Goal: Task Accomplishment & Management: Use online tool/utility

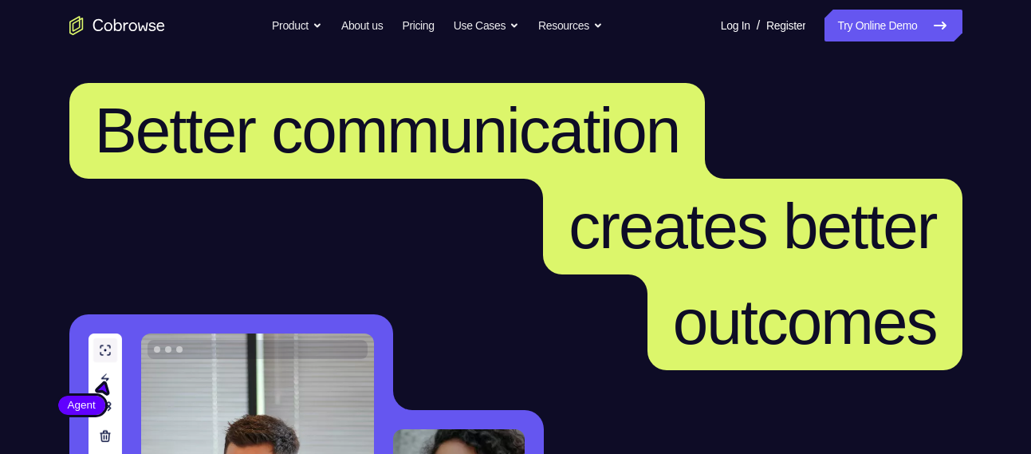
click at [877, 31] on link "Try Online Demo" at bounding box center [893, 26] width 137 height 32
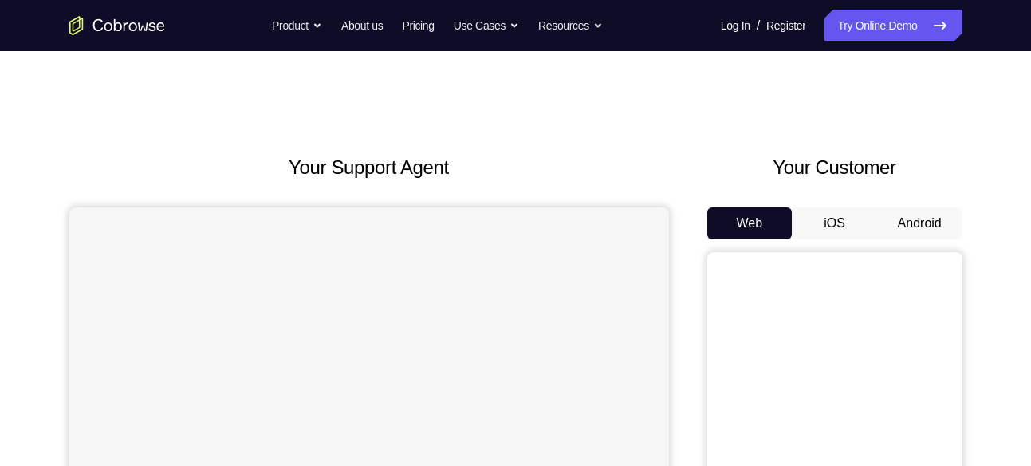
click at [921, 225] on button "Android" at bounding box center [919, 223] width 85 height 32
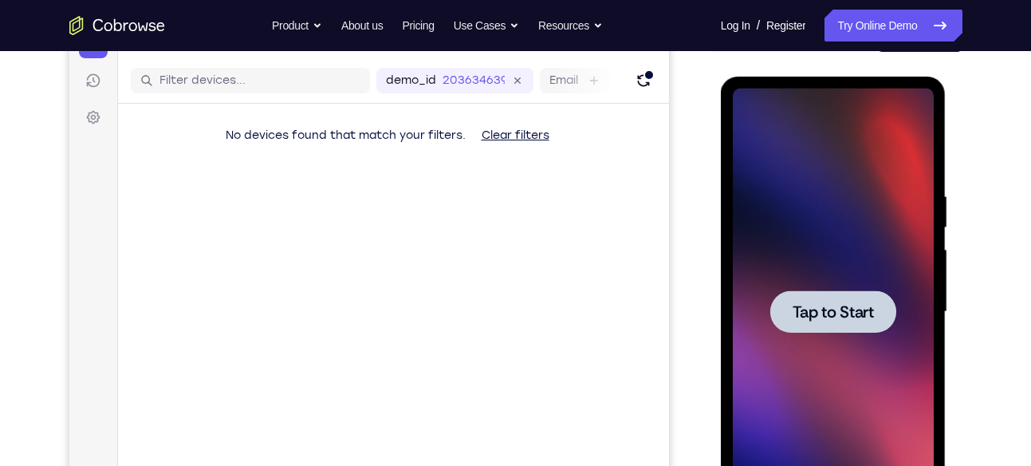
scroll to position [183, 0]
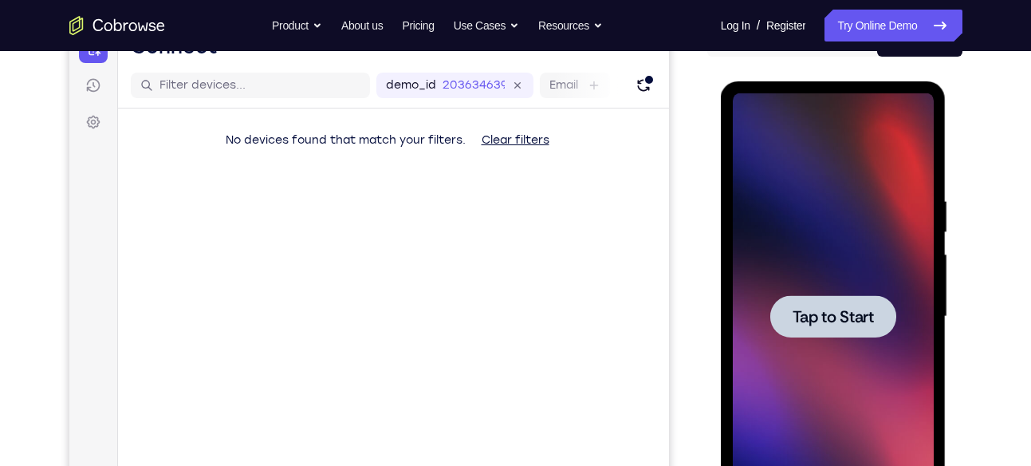
click at [793, 313] on span "Tap to Start" at bounding box center [833, 317] width 81 height 16
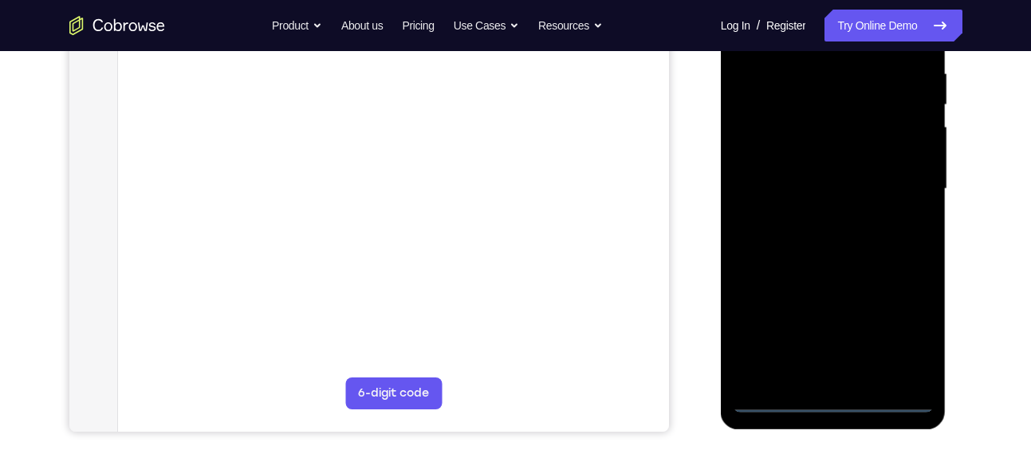
scroll to position [311, 0]
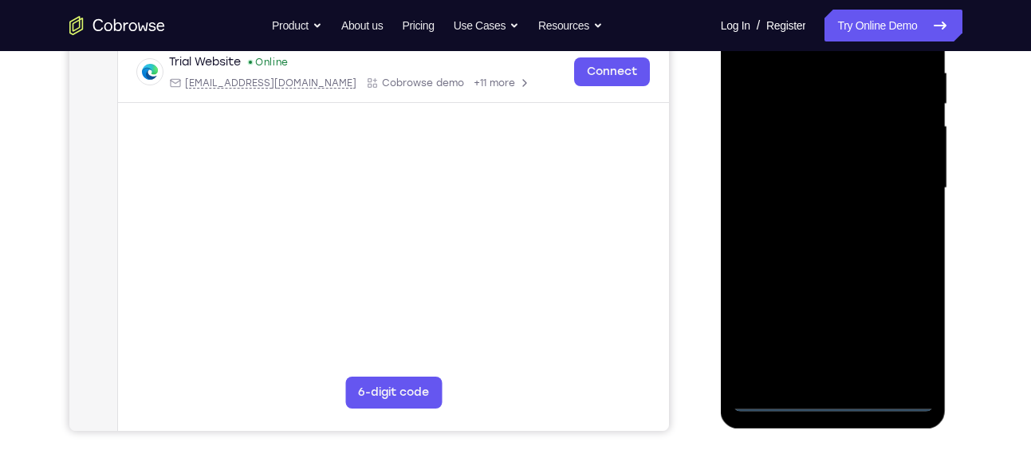
click at [834, 402] on div at bounding box center [833, 188] width 201 height 447
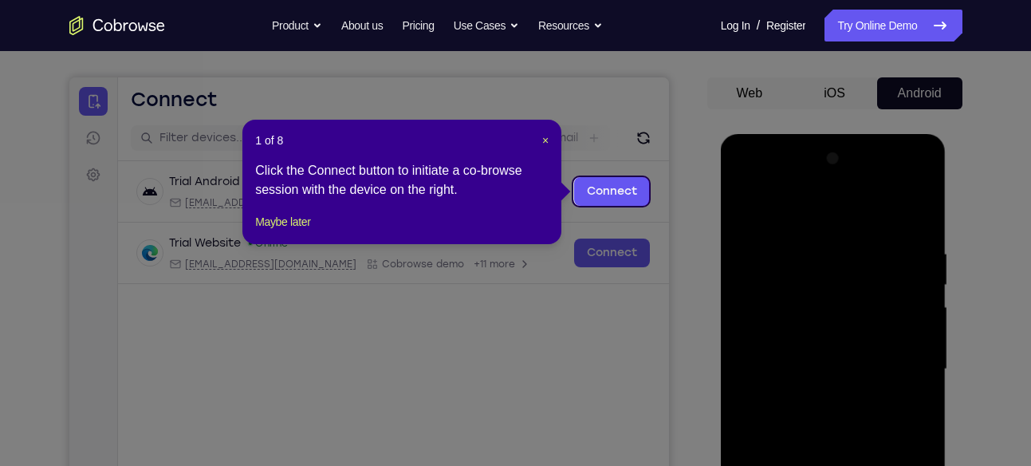
scroll to position [129, 0]
click at [547, 138] on span "×" at bounding box center [545, 141] width 6 height 13
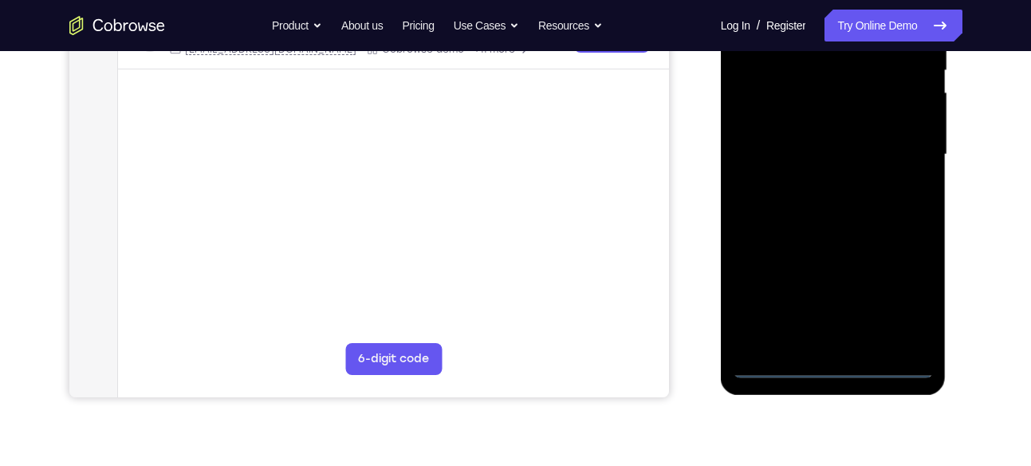
scroll to position [349, 0]
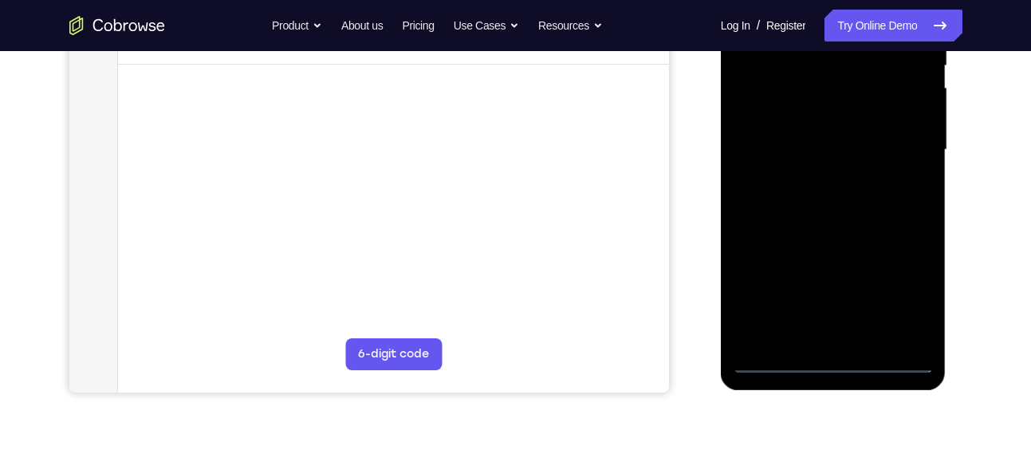
click at [914, 293] on div at bounding box center [833, 150] width 201 height 447
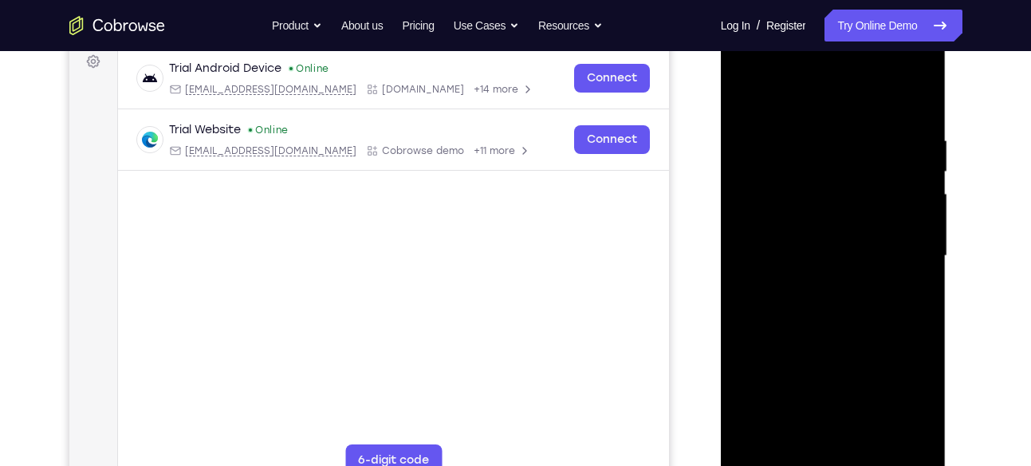
scroll to position [241, 0]
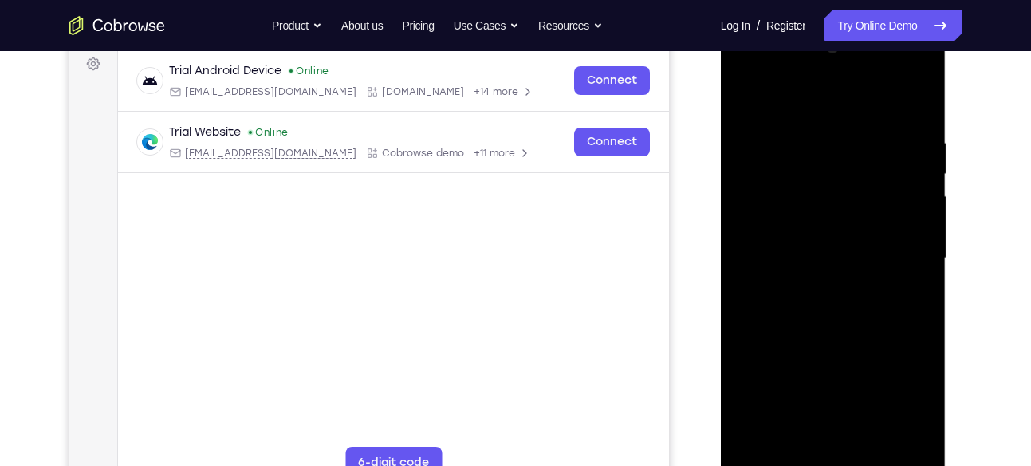
click at [758, 69] on div at bounding box center [833, 258] width 201 height 447
click at [895, 259] on div at bounding box center [833, 258] width 201 height 447
click at [818, 291] on div at bounding box center [833, 258] width 201 height 447
click at [806, 242] on div at bounding box center [833, 258] width 201 height 447
click at [833, 383] on div at bounding box center [833, 258] width 201 height 447
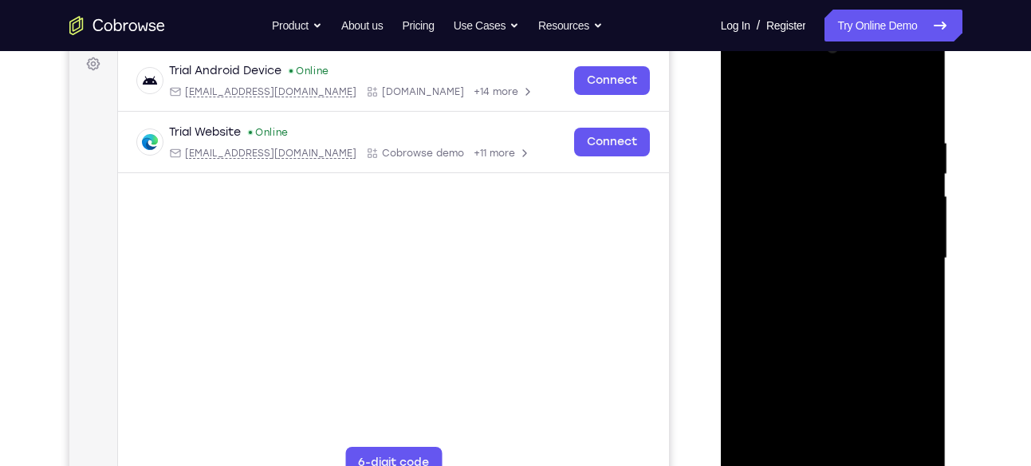
click at [812, 228] on div at bounding box center [833, 258] width 201 height 447
click at [818, 258] on div at bounding box center [833, 258] width 201 height 447
click at [829, 309] on div at bounding box center [833, 258] width 201 height 447
click at [912, 112] on div at bounding box center [833, 258] width 201 height 447
click at [916, 445] on div at bounding box center [833, 258] width 201 height 447
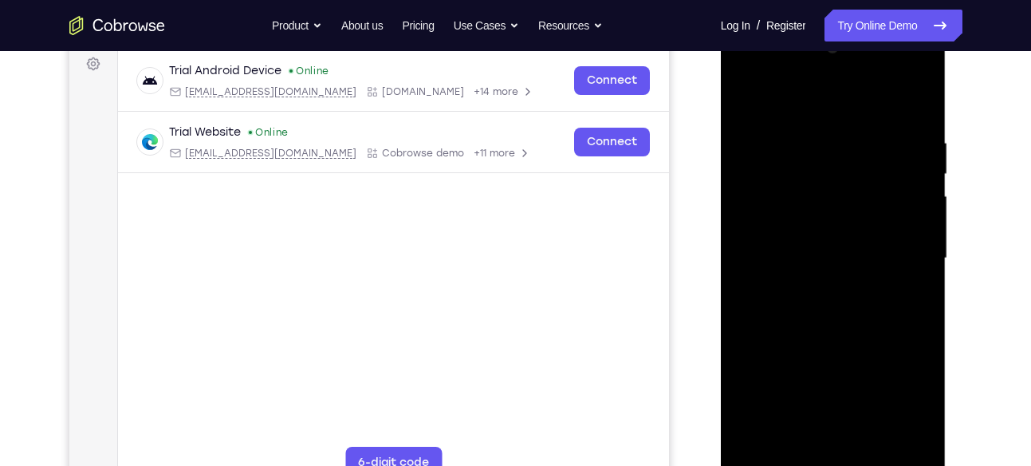
click at [864, 339] on div at bounding box center [833, 258] width 201 height 447
drag, startPoint x: 864, startPoint y: 339, endPoint x: 861, endPoint y: 263, distance: 75.8
click at [861, 263] on div at bounding box center [833, 258] width 201 height 447
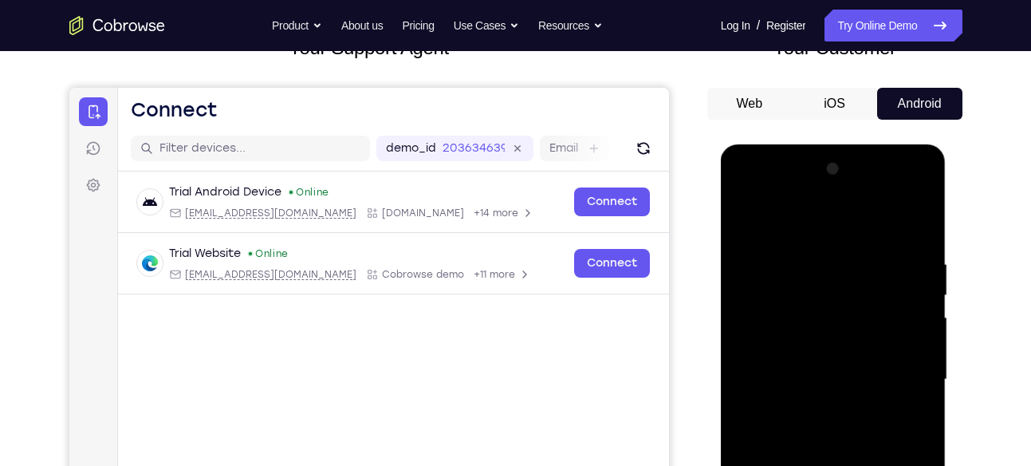
scroll to position [83, 0]
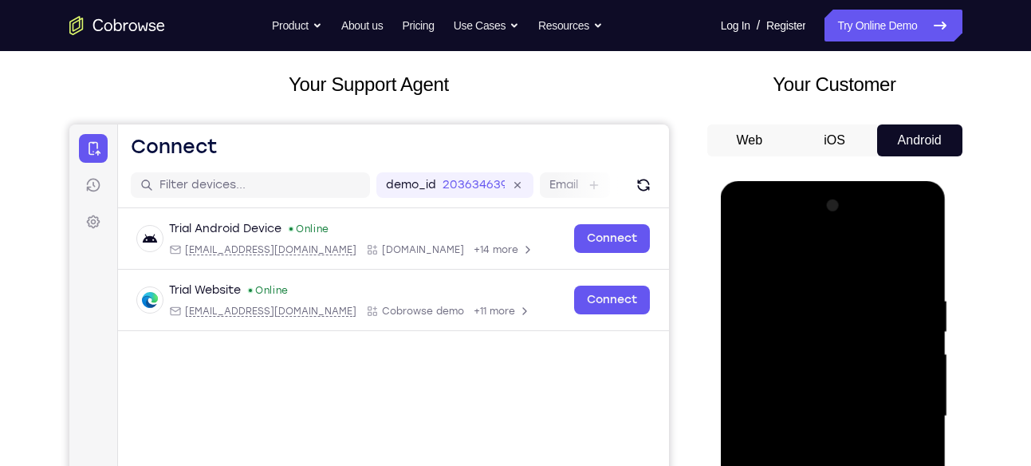
click at [922, 256] on div at bounding box center [833, 416] width 201 height 447
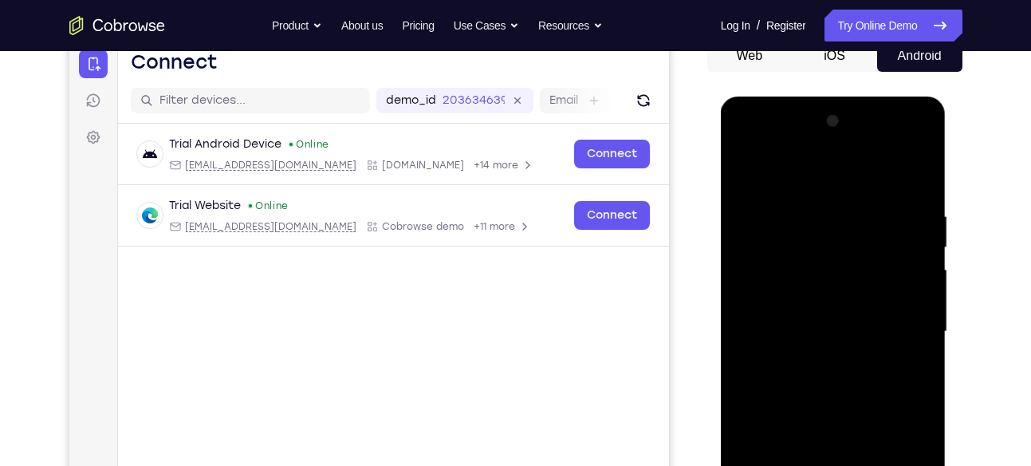
scroll to position [168, 0]
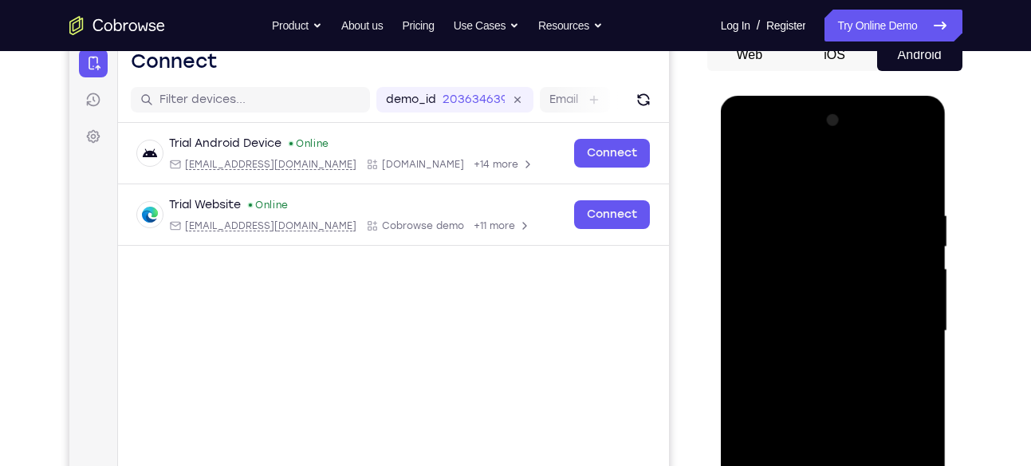
drag, startPoint x: 856, startPoint y: 262, endPoint x: 873, endPoint y: 413, distance: 152.6
click at [873, 413] on div at bounding box center [833, 331] width 201 height 447
drag, startPoint x: 863, startPoint y: 254, endPoint x: 837, endPoint y: 409, distance: 157.0
click at [837, 409] on div at bounding box center [833, 331] width 201 height 447
click at [743, 164] on div at bounding box center [833, 331] width 201 height 447
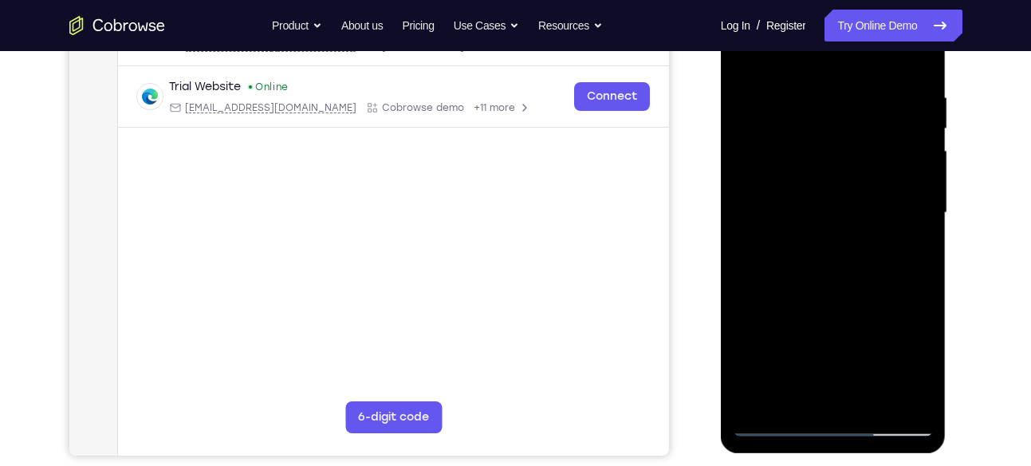
scroll to position [286, 0]
click at [922, 282] on div at bounding box center [833, 213] width 201 height 447
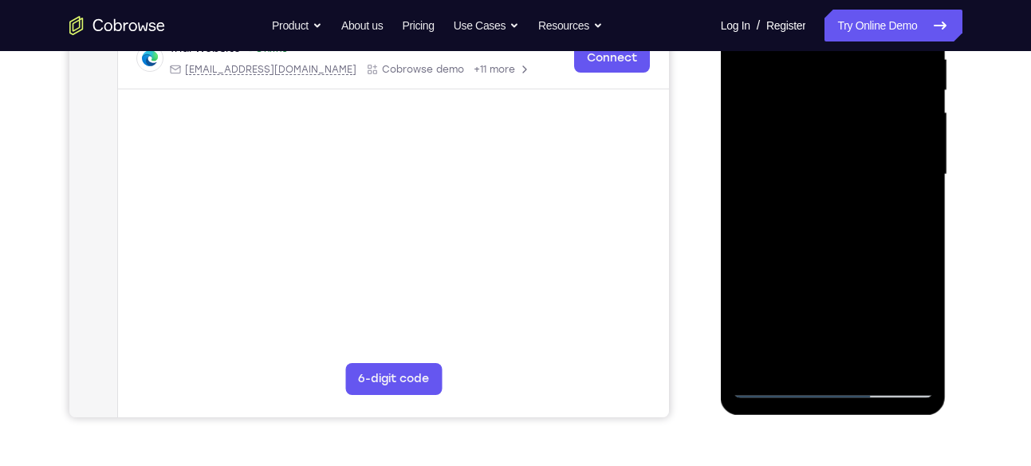
scroll to position [327, 0]
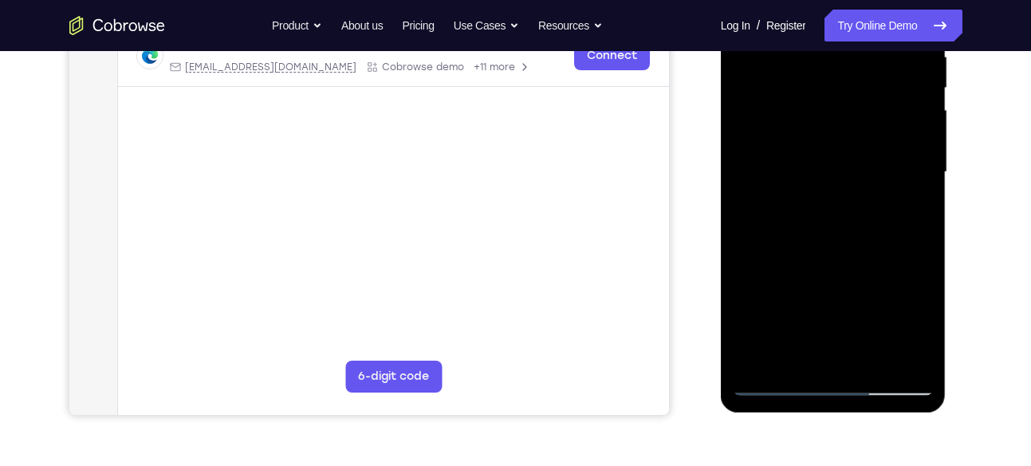
click at [922, 239] on div at bounding box center [833, 172] width 201 height 447
click at [924, 240] on div at bounding box center [833, 172] width 201 height 447
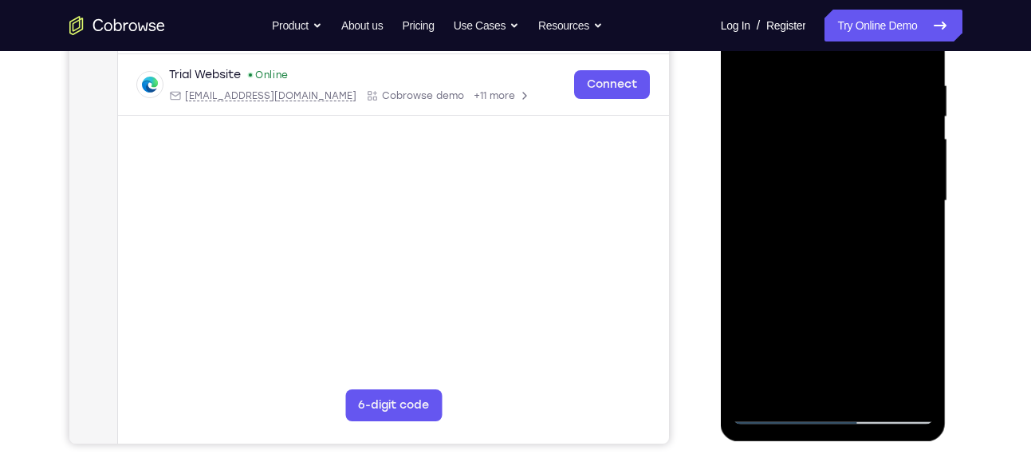
scroll to position [307, 0]
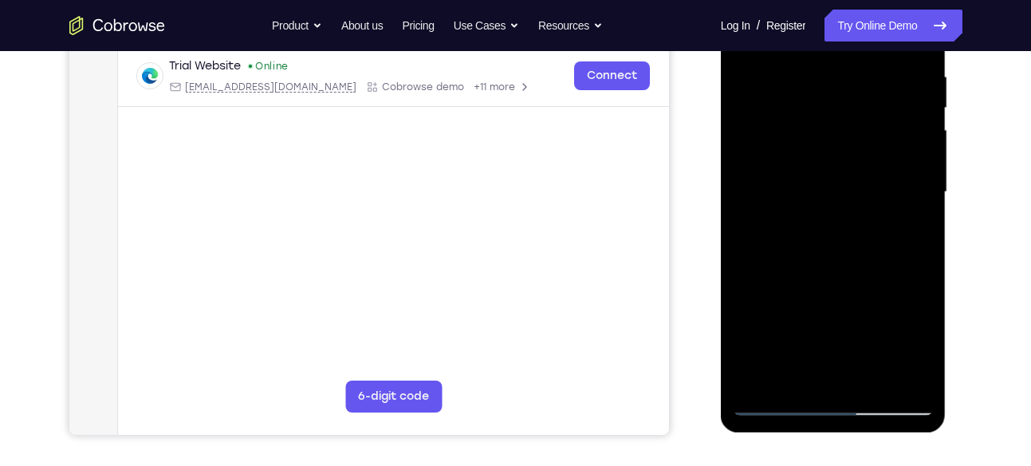
click at [923, 257] on div at bounding box center [833, 192] width 201 height 447
click at [923, 263] on div at bounding box center [833, 192] width 201 height 447
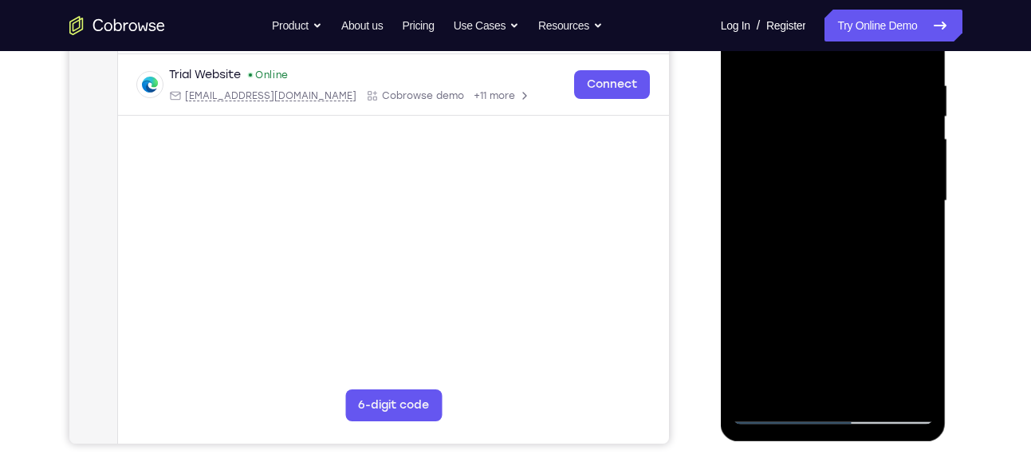
scroll to position [298, 0]
click at [922, 270] on div at bounding box center [833, 201] width 201 height 447
click at [925, 271] on div at bounding box center [833, 201] width 201 height 447
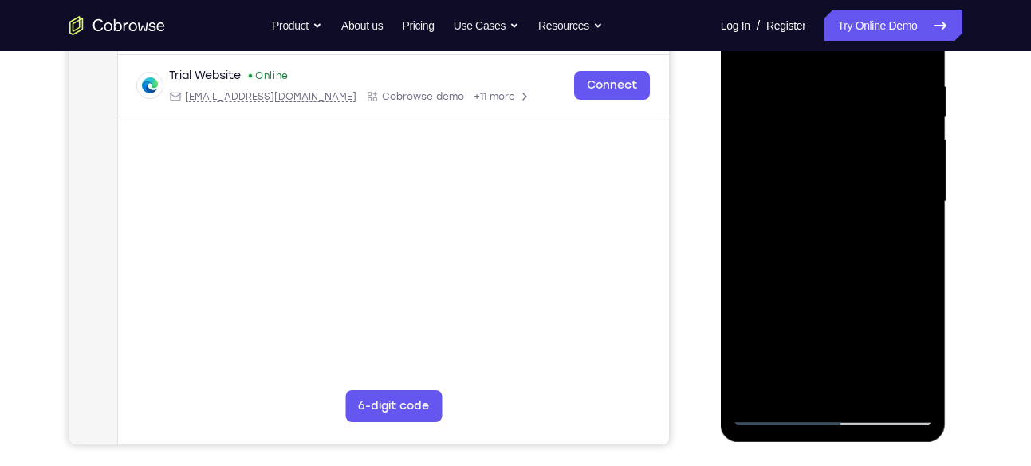
click at [925, 271] on div at bounding box center [833, 201] width 201 height 447
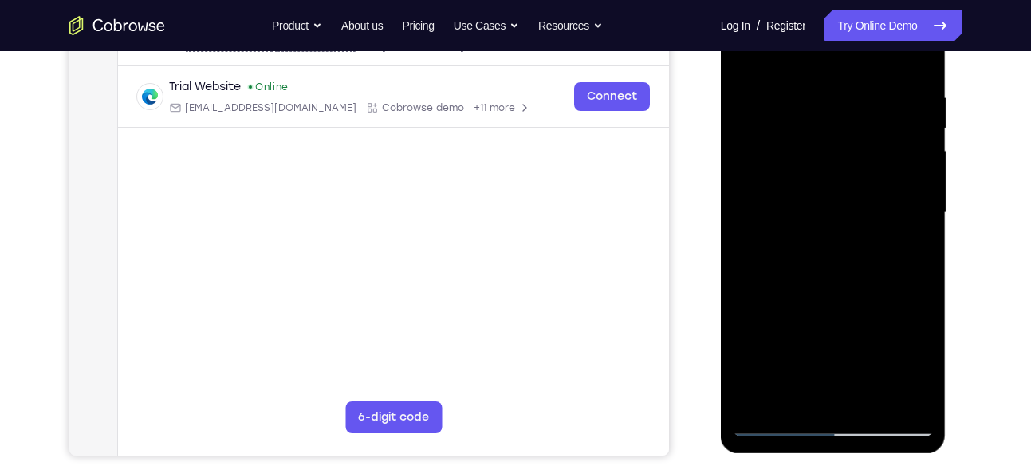
scroll to position [286, 0]
click at [927, 282] on div at bounding box center [833, 213] width 201 height 447
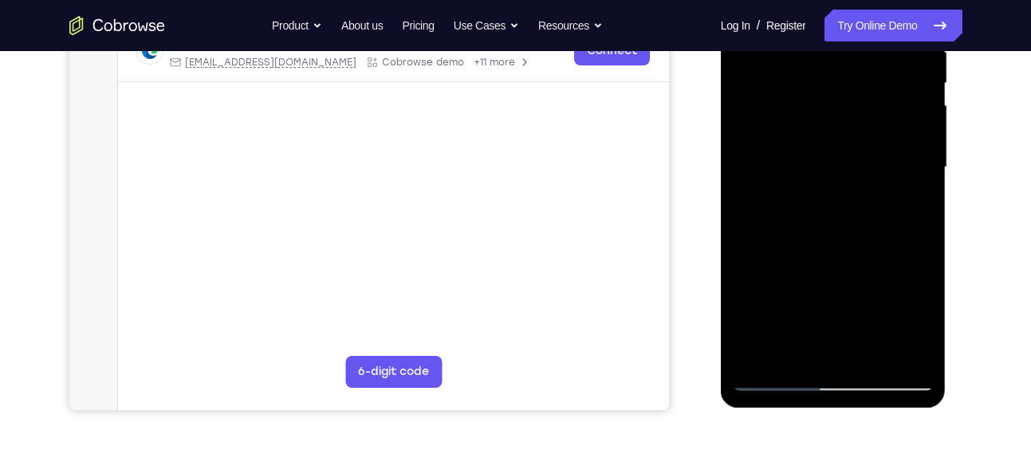
scroll to position [333, 0]
drag, startPoint x: 857, startPoint y: 296, endPoint x: 848, endPoint y: 203, distance: 93.7
click at [848, 203] on div at bounding box center [833, 166] width 201 height 447
drag, startPoint x: 852, startPoint y: 268, endPoint x: 856, endPoint y: 184, distance: 83.8
click at [856, 184] on div at bounding box center [833, 166] width 201 height 447
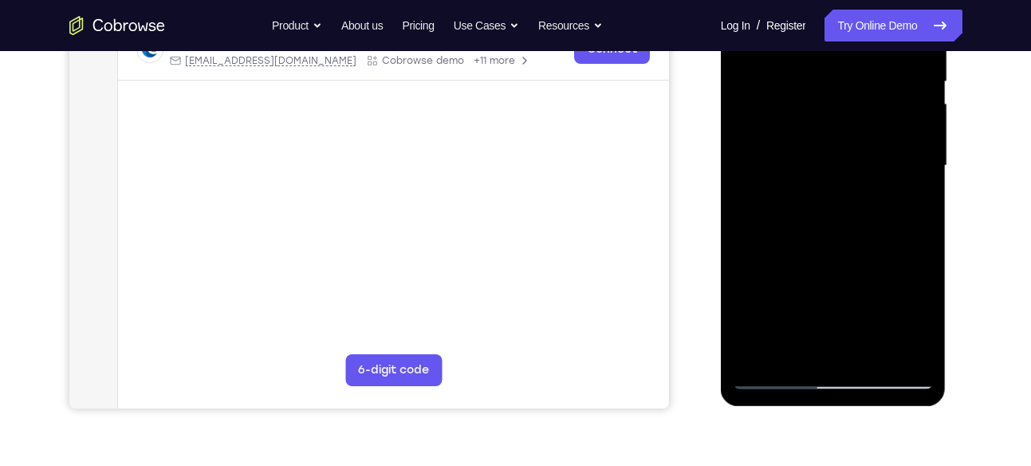
drag, startPoint x: 854, startPoint y: 294, endPoint x: 864, endPoint y: 187, distance: 107.3
click at [864, 187] on div at bounding box center [833, 166] width 201 height 447
drag, startPoint x: 865, startPoint y: 290, endPoint x: 873, endPoint y: 170, distance: 119.9
click at [873, 170] on div at bounding box center [833, 166] width 201 height 447
drag, startPoint x: 868, startPoint y: 276, endPoint x: 866, endPoint y: 166, distance: 110.1
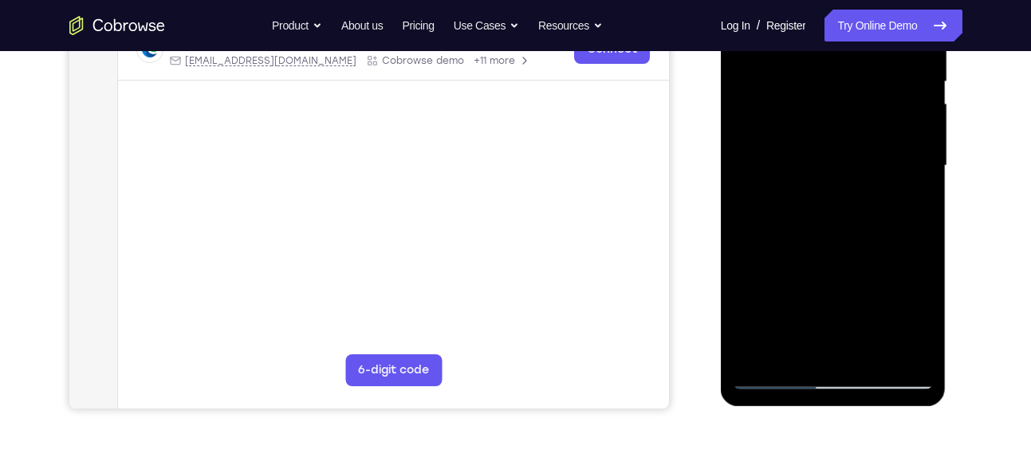
click at [866, 166] on div at bounding box center [833, 166] width 201 height 447
drag, startPoint x: 867, startPoint y: 250, endPoint x: 854, endPoint y: 147, distance: 104.5
click at [854, 147] on div at bounding box center [833, 166] width 201 height 447
click at [919, 354] on div at bounding box center [833, 166] width 201 height 447
click at [870, 349] on div at bounding box center [833, 166] width 201 height 447
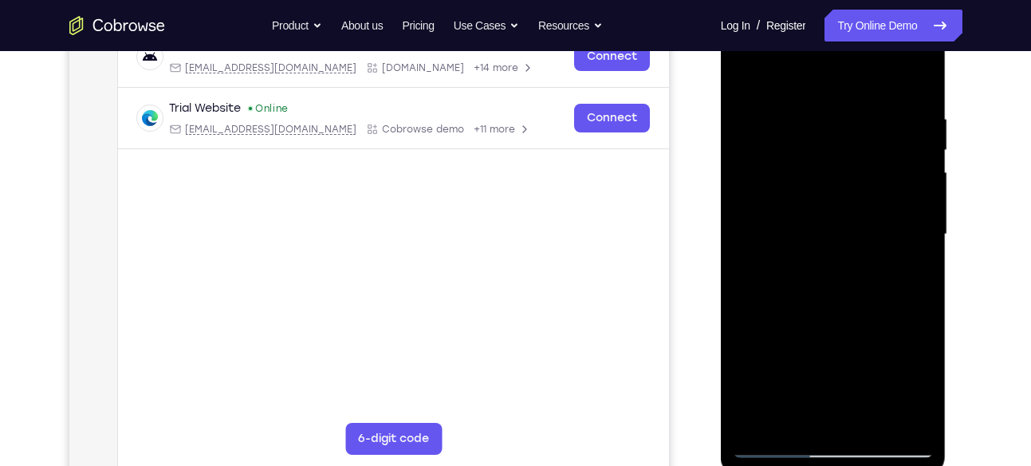
scroll to position [270, 0]
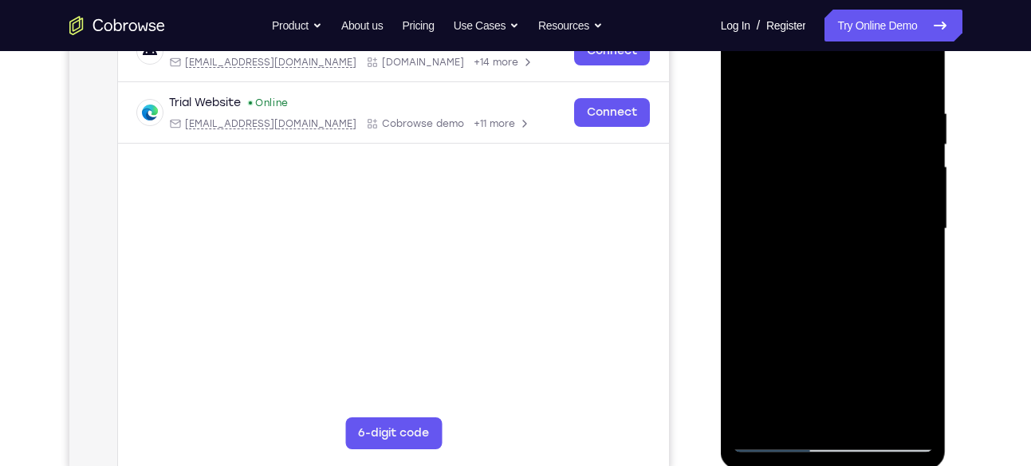
click at [831, 317] on div at bounding box center [833, 229] width 201 height 447
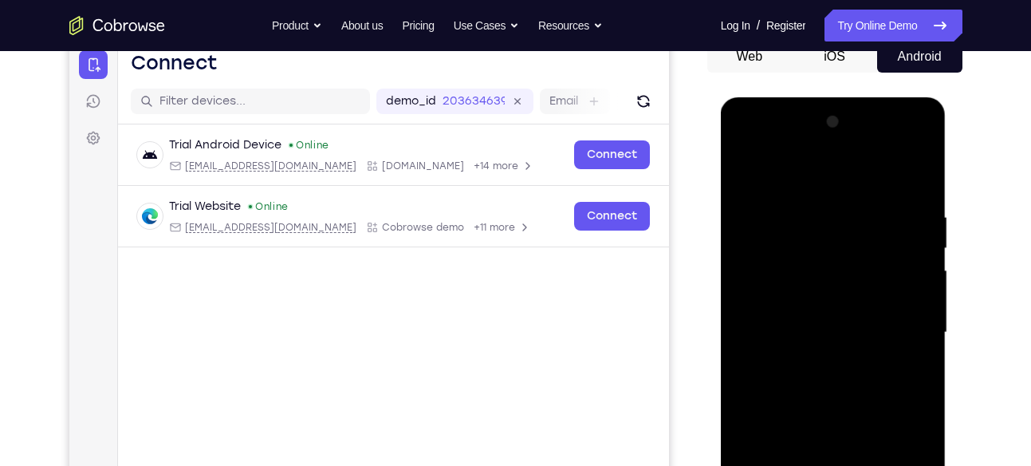
scroll to position [166, 0]
click at [747, 169] on div at bounding box center [833, 333] width 201 height 447
click at [917, 171] on div at bounding box center [833, 333] width 201 height 447
drag, startPoint x: 854, startPoint y: 286, endPoint x: 850, endPoint y: 408, distance: 122.1
click at [850, 408] on div at bounding box center [833, 333] width 201 height 447
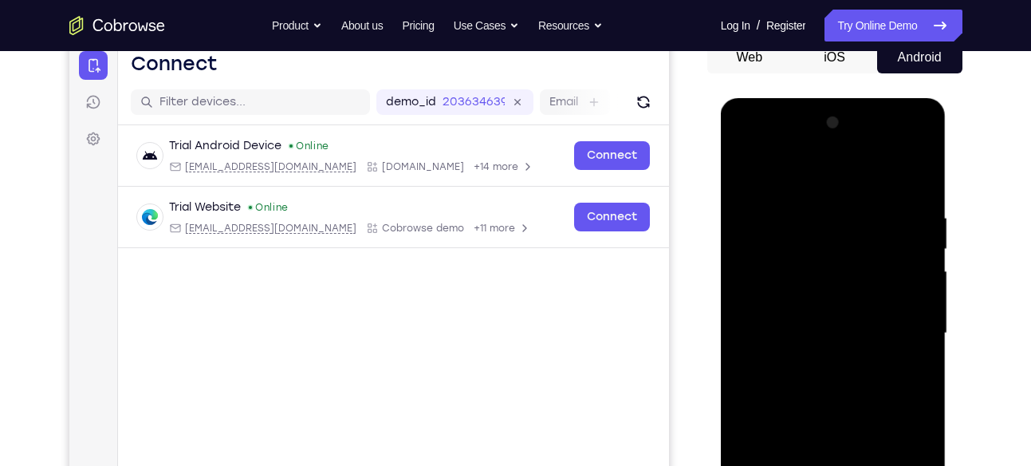
click at [746, 171] on div at bounding box center [833, 333] width 201 height 447
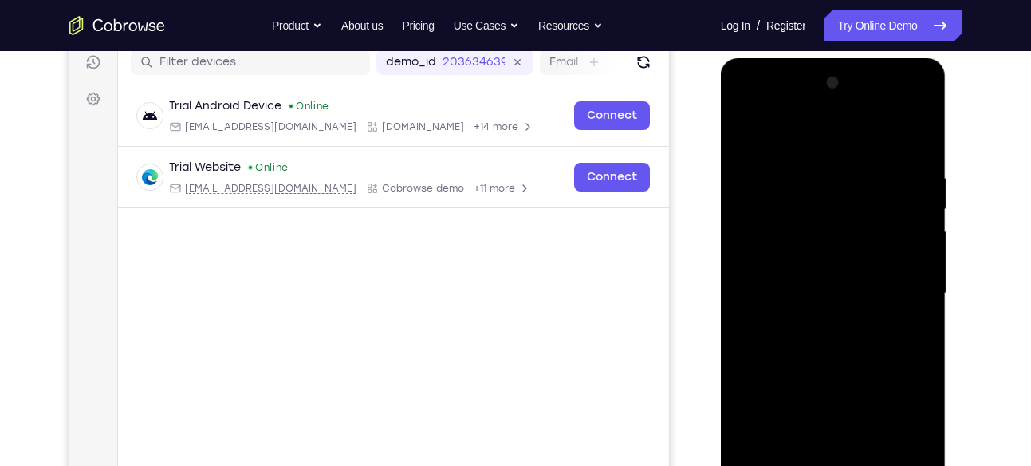
scroll to position [185, 0]
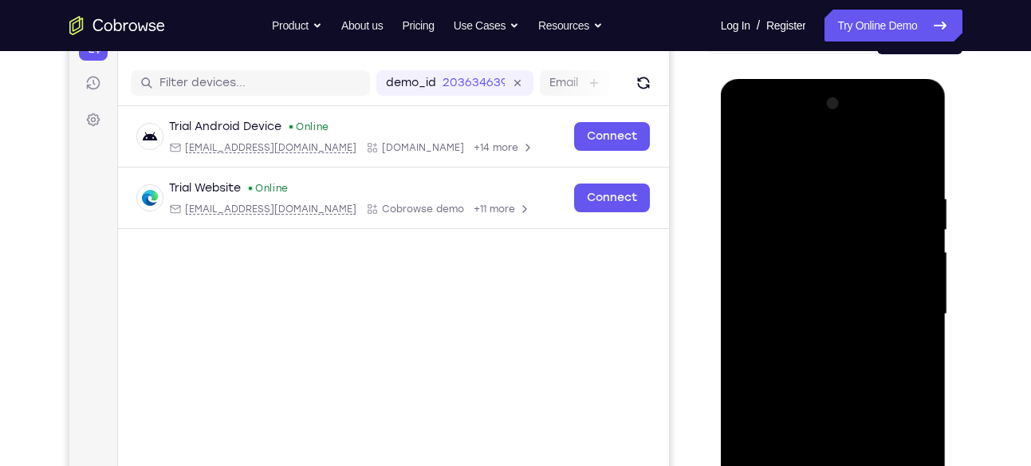
click at [859, 203] on div at bounding box center [833, 314] width 201 height 447
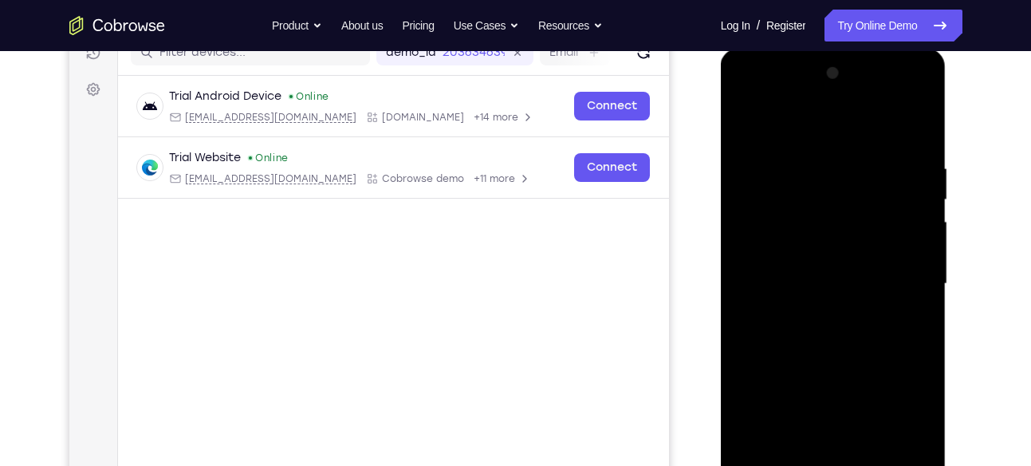
scroll to position [223, 0]
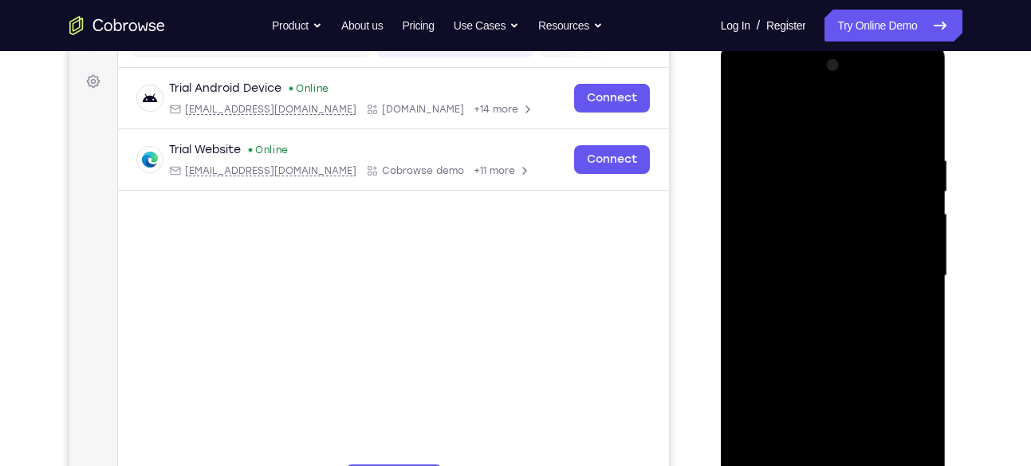
click at [911, 218] on div at bounding box center [833, 276] width 201 height 447
click at [904, 255] on div at bounding box center [833, 276] width 201 height 447
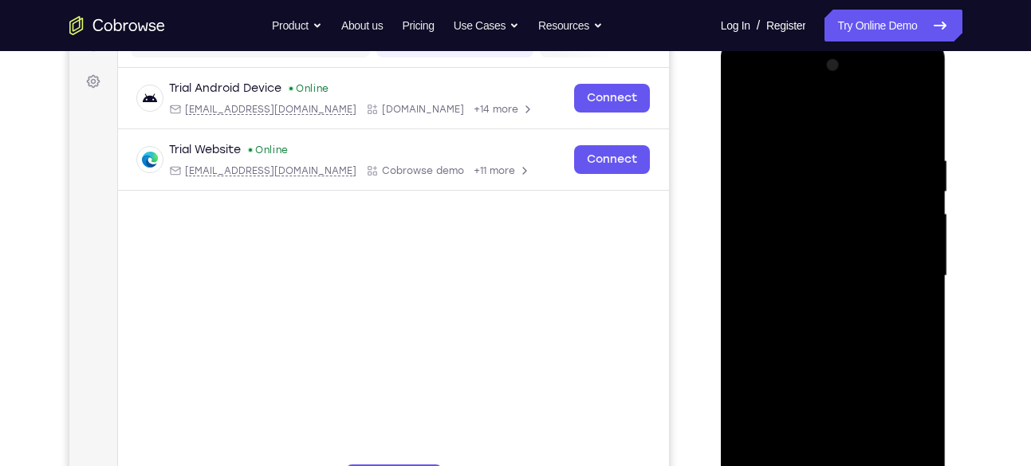
click at [904, 255] on div at bounding box center [833, 276] width 201 height 447
click at [907, 148] on div at bounding box center [833, 276] width 201 height 447
click at [893, 247] on div at bounding box center [833, 276] width 201 height 447
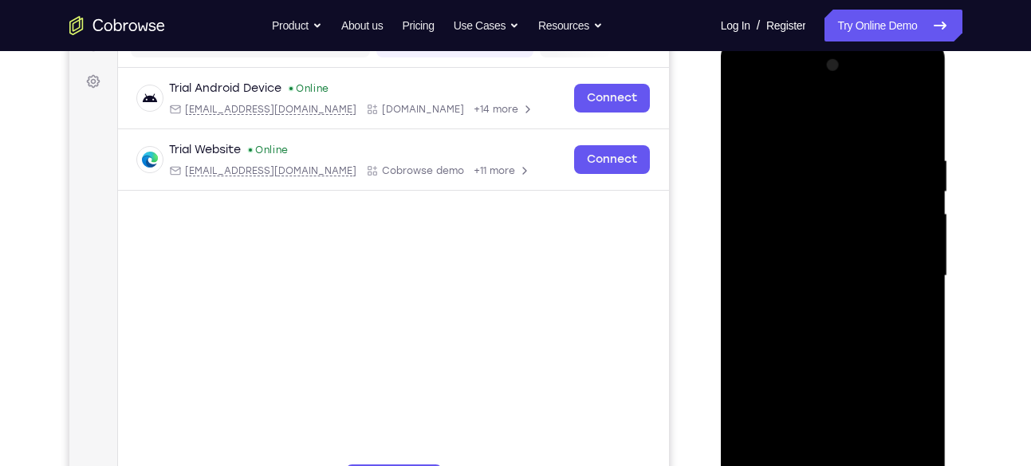
click at [893, 247] on div at bounding box center [833, 276] width 201 height 447
click at [924, 119] on div at bounding box center [833, 276] width 201 height 447
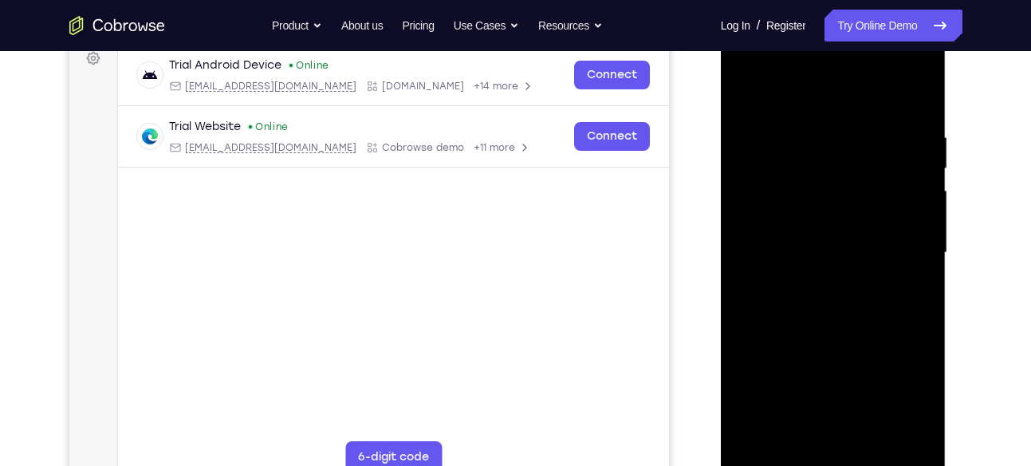
scroll to position [247, 0]
click at [903, 439] on div at bounding box center [833, 252] width 201 height 447
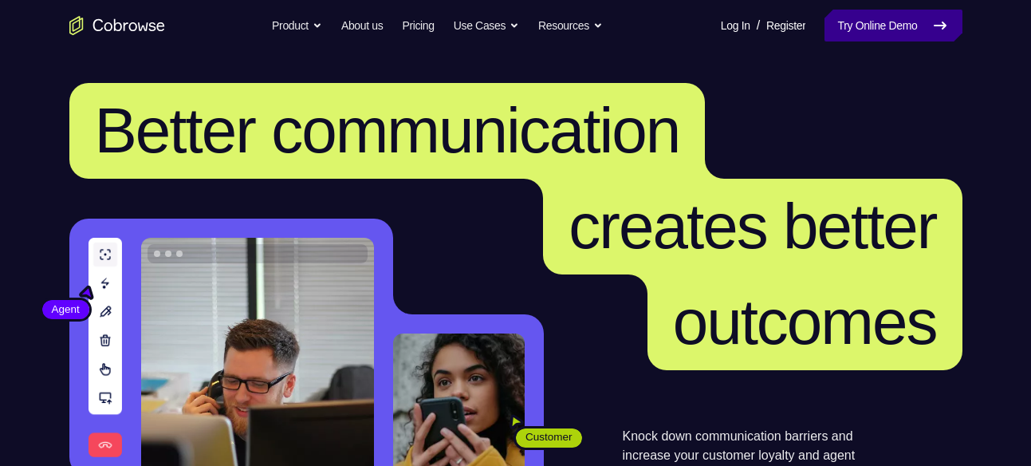
click at [877, 24] on link "Try Online Demo" at bounding box center [893, 26] width 137 height 32
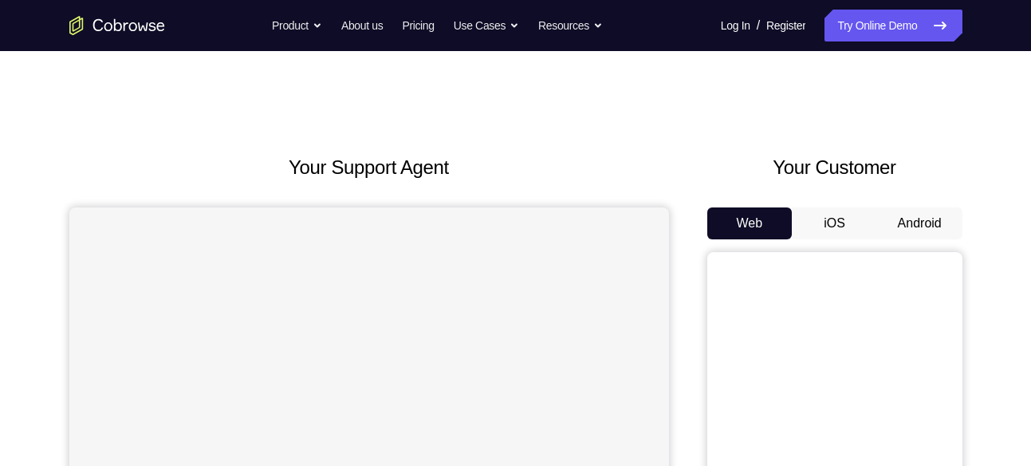
click at [927, 227] on button "Android" at bounding box center [919, 223] width 85 height 32
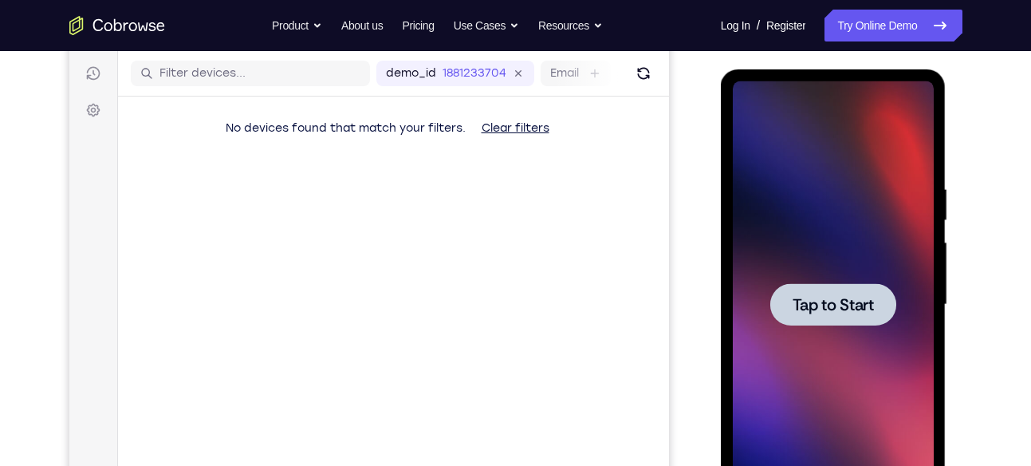
click at [721, 128] on html "Online web based iOS Simulators and Android Emulators. Run iPhone, iPad, Mobile…" at bounding box center [834, 308] width 227 height 479
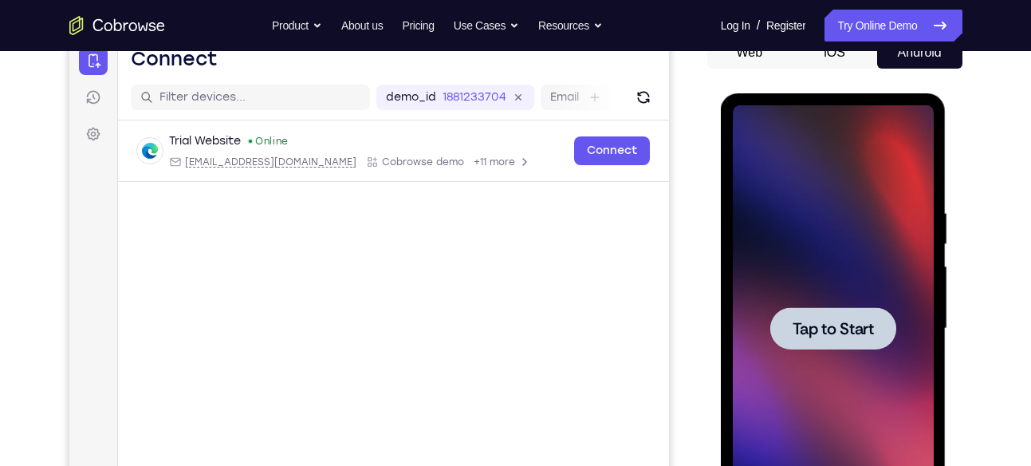
scroll to position [171, 0]
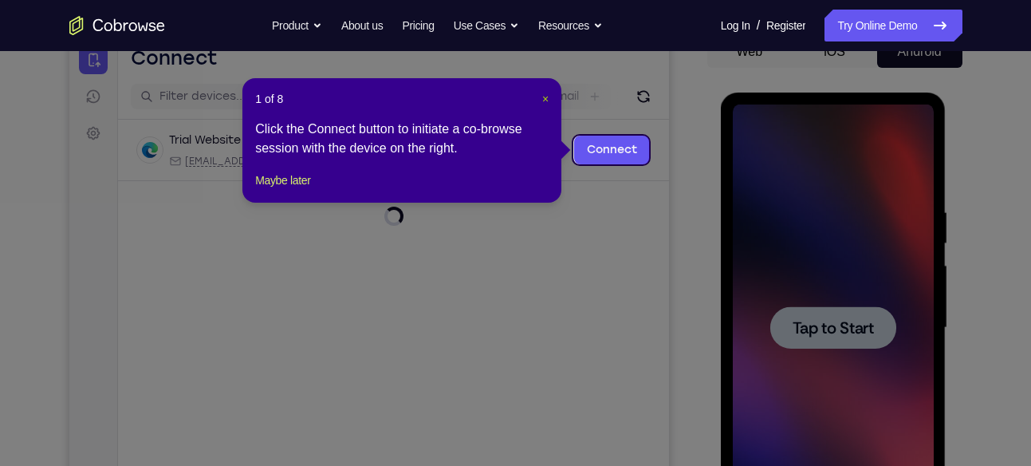
click at [547, 103] on span "×" at bounding box center [545, 99] width 6 height 13
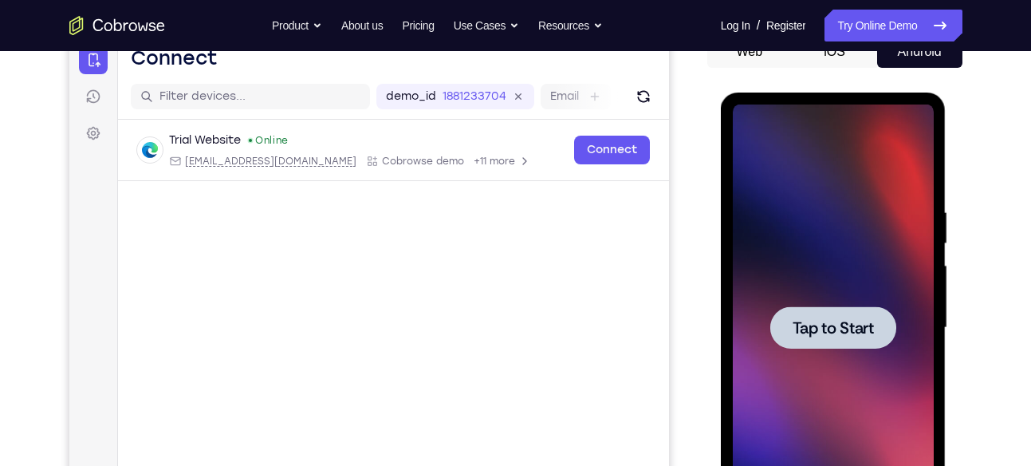
click at [844, 347] on div at bounding box center [833, 327] width 126 height 42
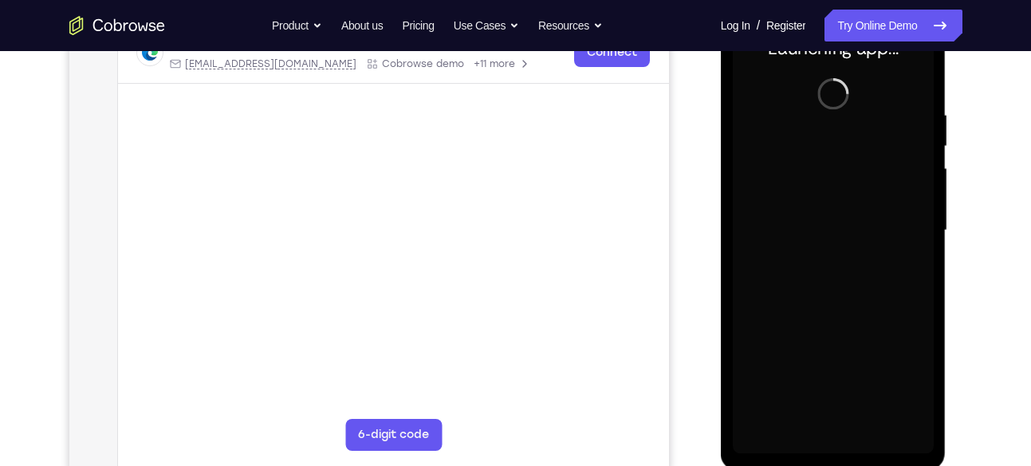
scroll to position [289, 0]
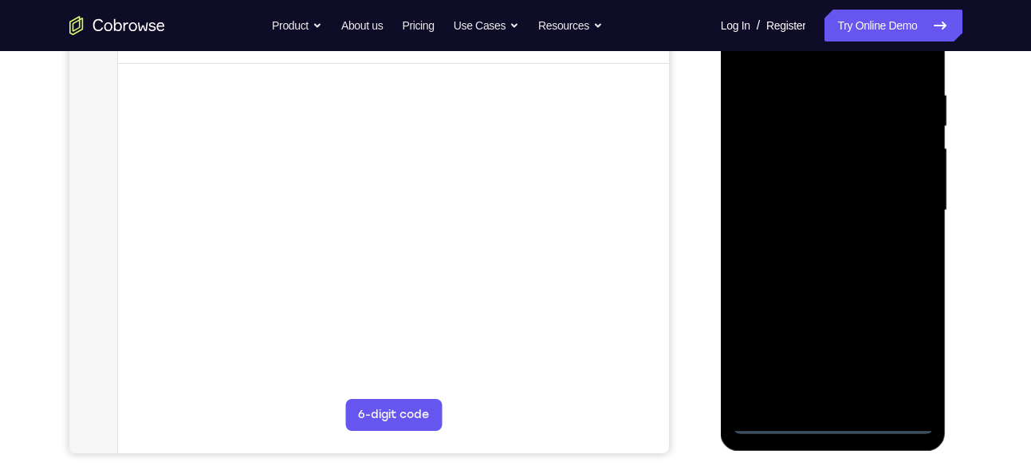
click at [840, 412] on div at bounding box center [833, 210] width 201 height 447
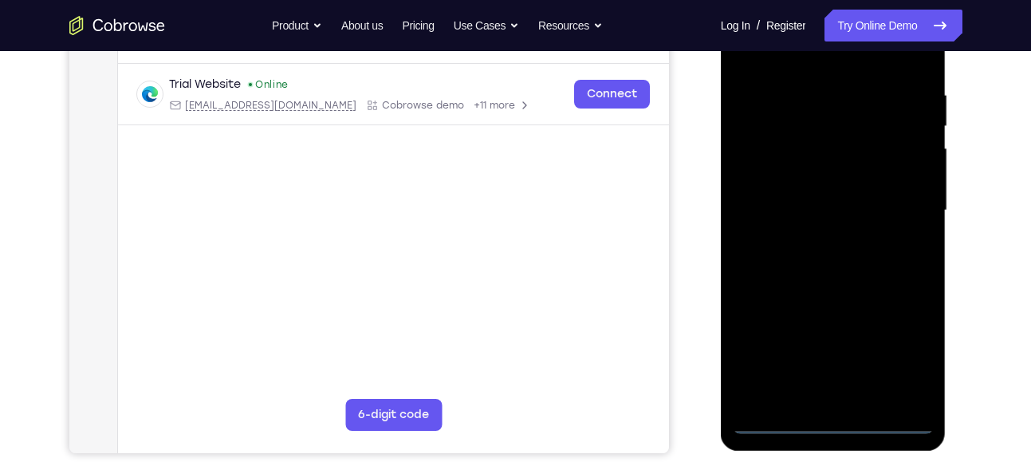
click at [837, 416] on div at bounding box center [833, 210] width 201 height 447
click at [837, 421] on div at bounding box center [833, 210] width 201 height 447
click at [906, 348] on div at bounding box center [833, 210] width 201 height 447
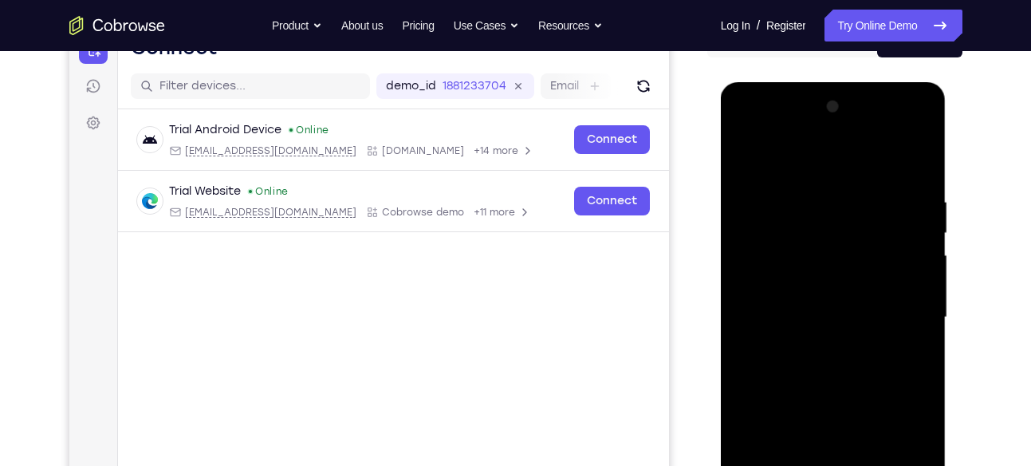
click at [752, 126] on div at bounding box center [833, 317] width 201 height 447
click at [752, 270] on div at bounding box center [833, 317] width 201 height 447
click at [802, 323] on div at bounding box center [833, 317] width 201 height 447
click at [835, 442] on div at bounding box center [833, 317] width 201 height 447
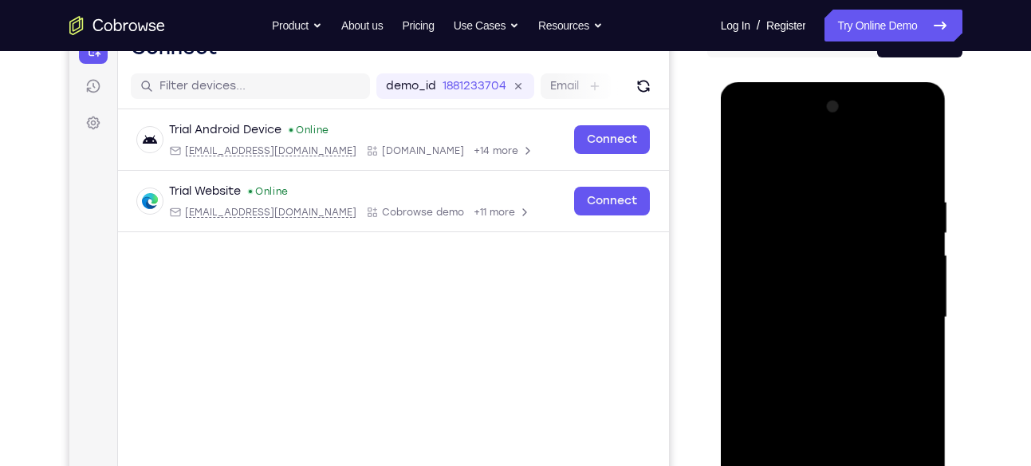
click at [794, 305] on div at bounding box center [833, 317] width 201 height 447
click at [833, 444] on div at bounding box center [833, 317] width 201 height 447
click at [826, 337] on div at bounding box center [833, 317] width 201 height 447
click at [835, 412] on div at bounding box center [833, 317] width 201 height 447
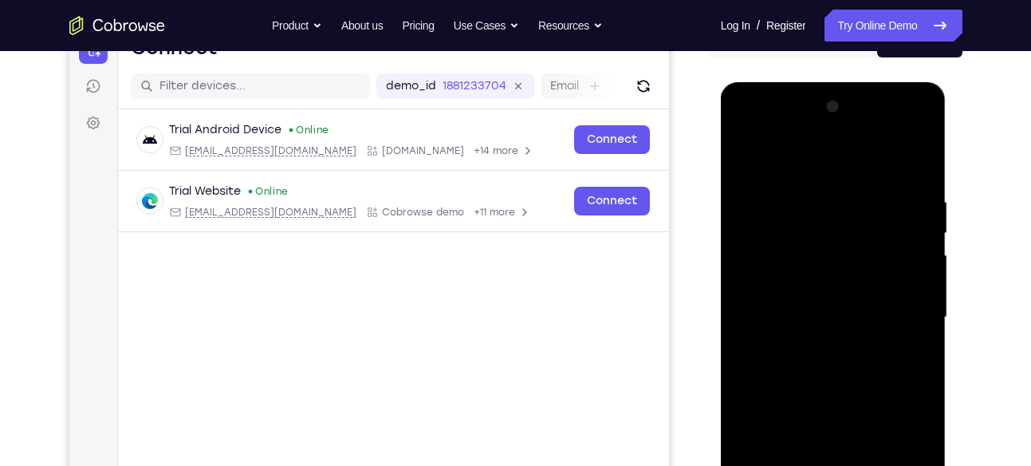
click at [905, 288] on div at bounding box center [833, 317] width 201 height 447
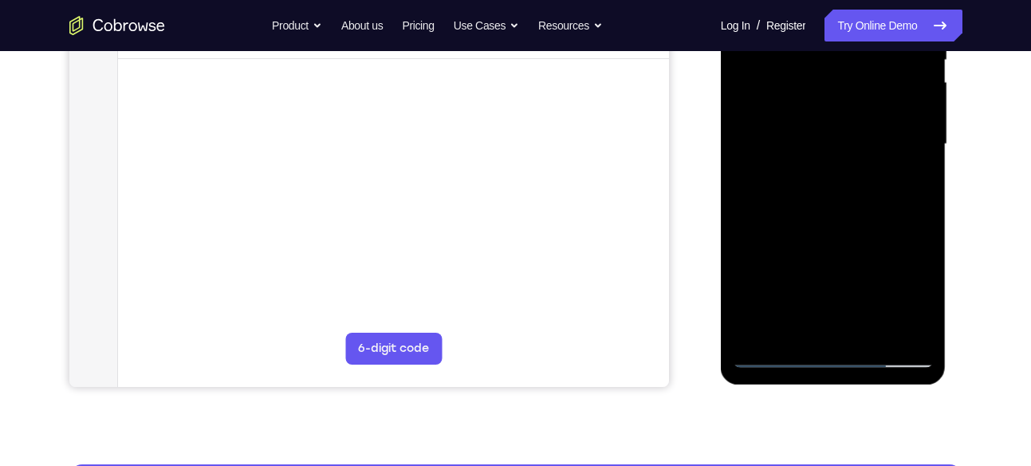
scroll to position [359, 0]
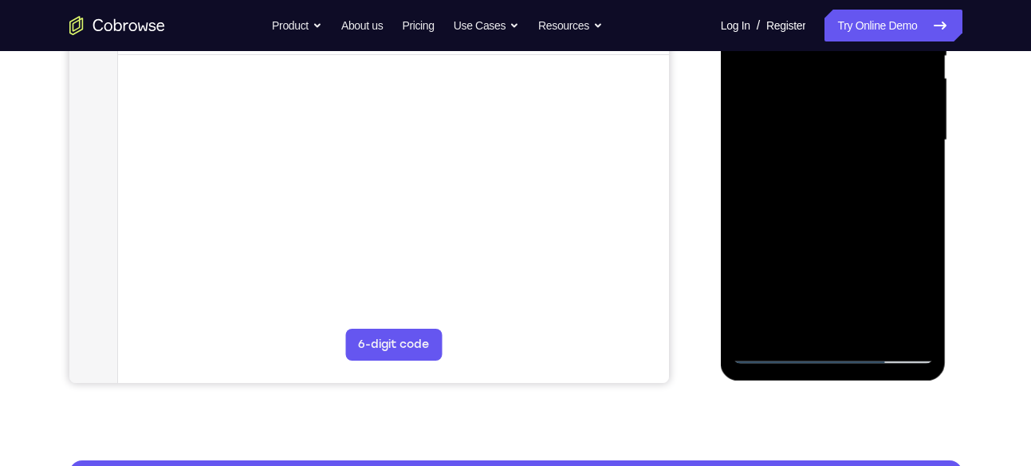
drag, startPoint x: 840, startPoint y: 282, endPoint x: 840, endPoint y: 150, distance: 132.4
drag, startPoint x: 840, startPoint y: 150, endPoint x: 885, endPoint y: 319, distance: 175.1
click at [885, 319] on div at bounding box center [833, 140] width 201 height 447
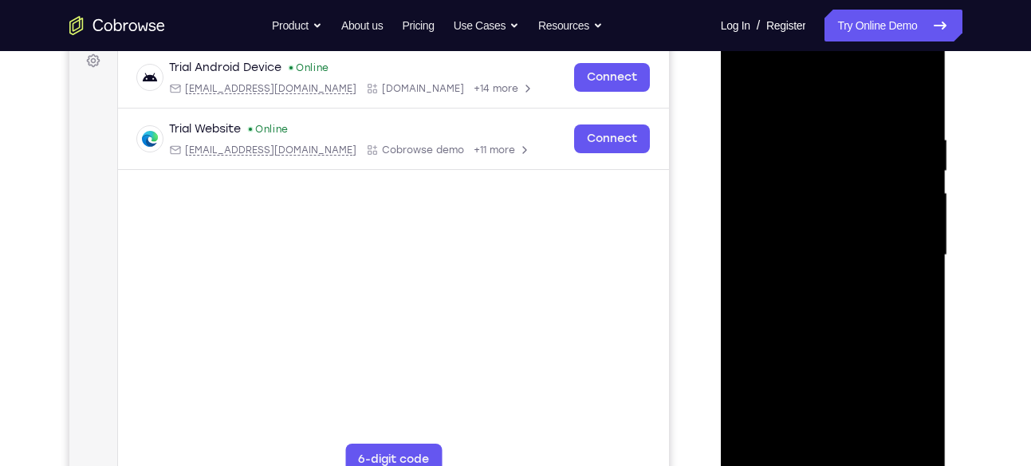
scroll to position [241, 0]
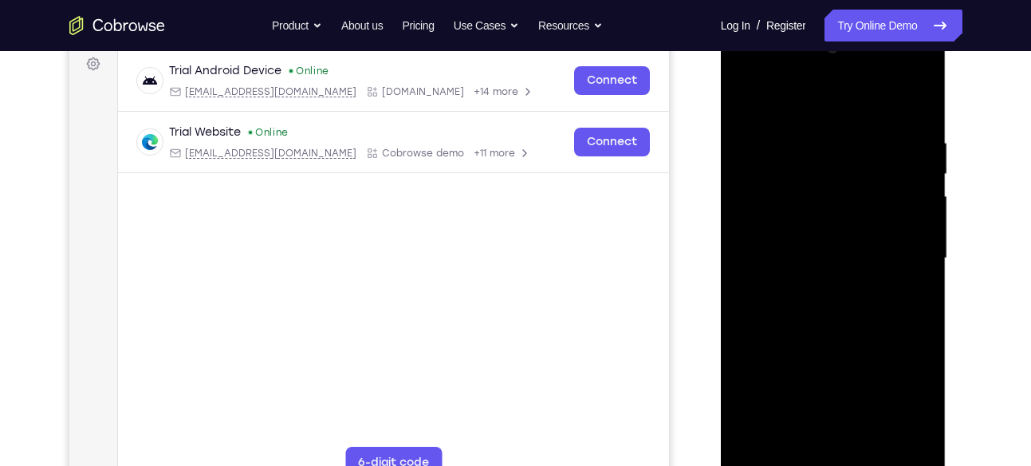
click at [813, 236] on div at bounding box center [833, 258] width 201 height 447
click at [909, 412] on div at bounding box center [833, 258] width 201 height 447
click at [864, 294] on div at bounding box center [833, 258] width 201 height 447
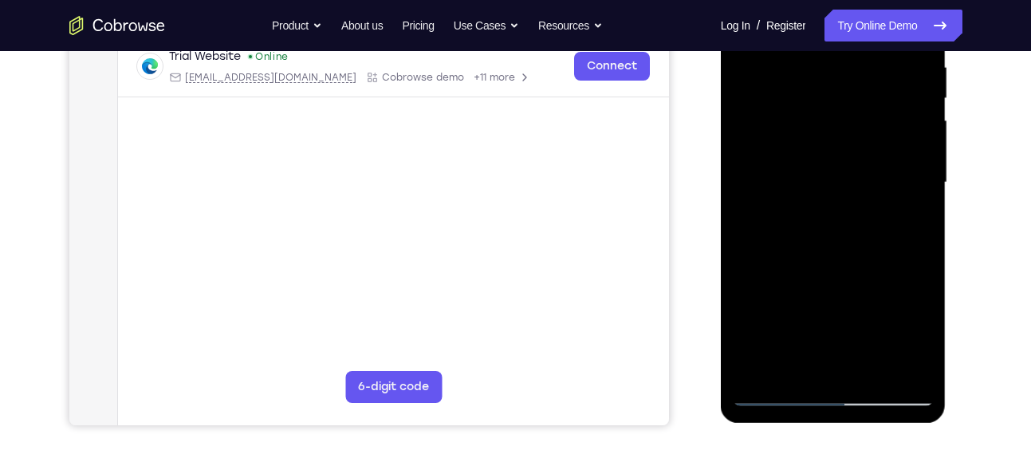
scroll to position [317, 0]
click at [845, 254] on div at bounding box center [833, 182] width 201 height 447
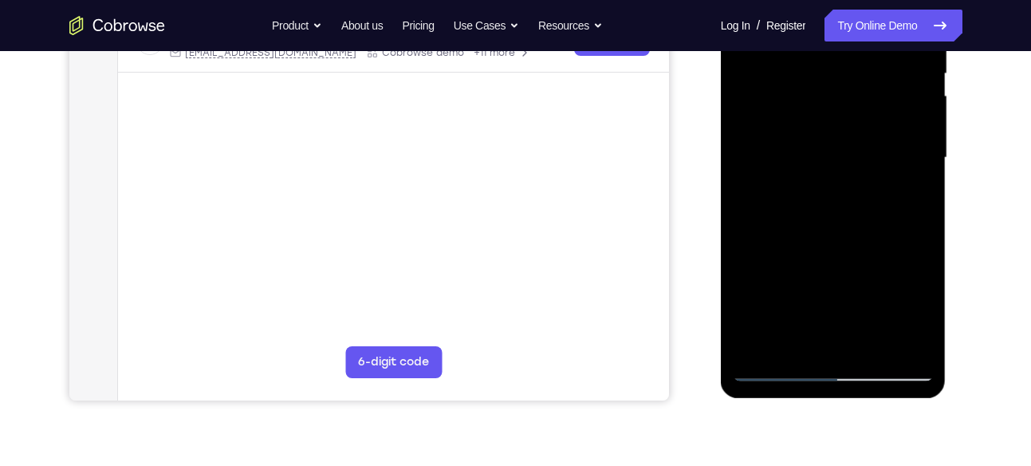
scroll to position [342, 0]
drag, startPoint x: 845, startPoint y: 295, endPoint x: 843, endPoint y: 232, distance: 63.0
drag, startPoint x: 122, startPoint y: 310, endPoint x: 952, endPoint y: 242, distance: 833.1
click at [952, 242] on div at bounding box center [834, 155] width 255 height 491
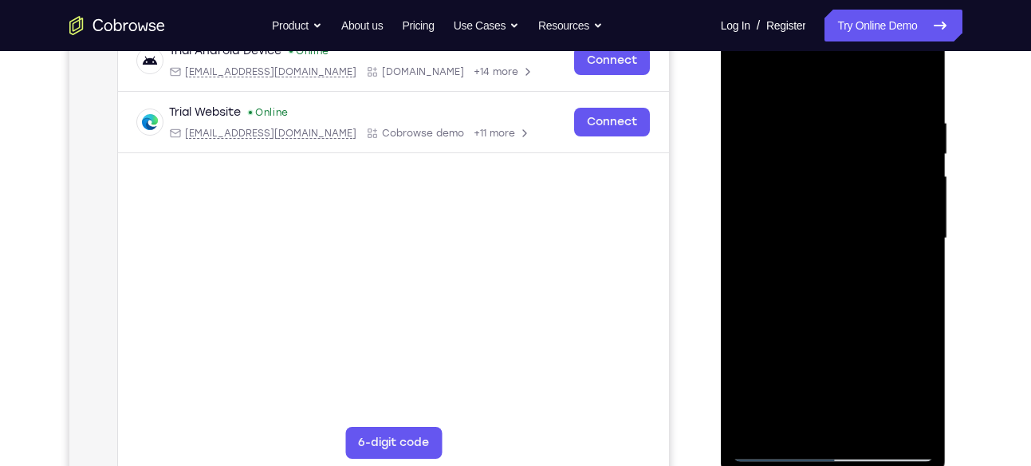
scroll to position [260, 0]
drag, startPoint x: 840, startPoint y: 298, endPoint x: 841, endPoint y: 234, distance: 63.8
click at [841, 234] on div at bounding box center [833, 239] width 201 height 447
drag, startPoint x: 820, startPoint y: 284, endPoint x: 831, endPoint y: 205, distance: 79.7
click at [831, 205] on div at bounding box center [833, 239] width 201 height 447
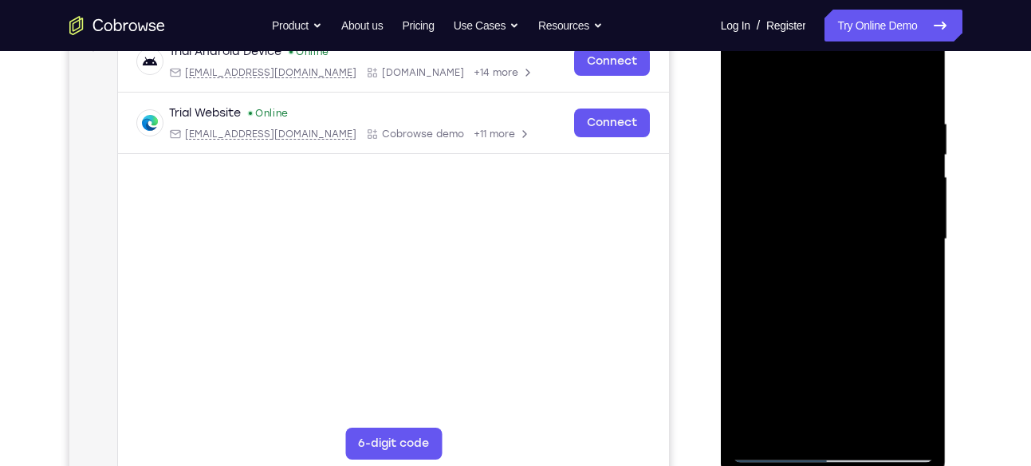
drag, startPoint x: 839, startPoint y: 301, endPoint x: 843, endPoint y: 276, distance: 25.8
click at [839, 296] on div at bounding box center [833, 239] width 201 height 447
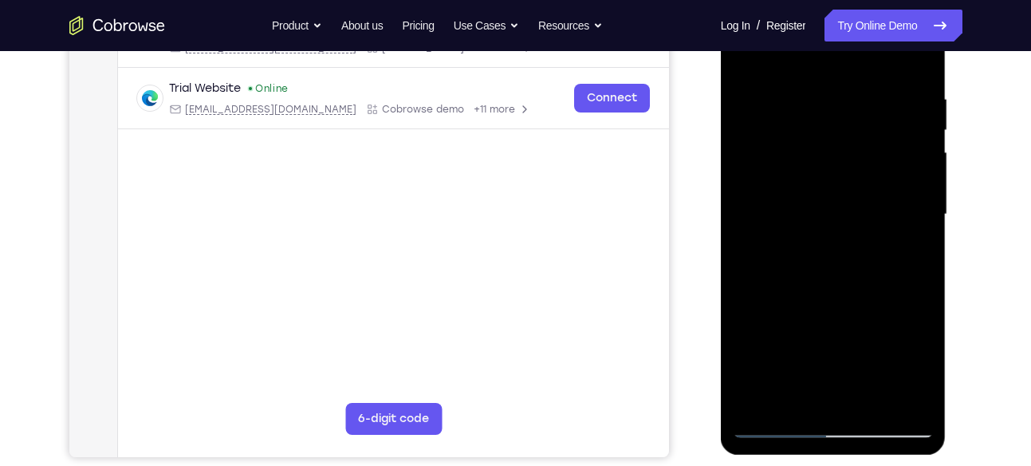
scroll to position [284, 0]
drag, startPoint x: 857, startPoint y: 256, endPoint x: 873, endPoint y: 140, distance: 116.6
drag, startPoint x: 152, startPoint y: 160, endPoint x: 961, endPoint y: 269, distance: 816.8
click at [961, 269] on div at bounding box center [834, 213] width 255 height 491
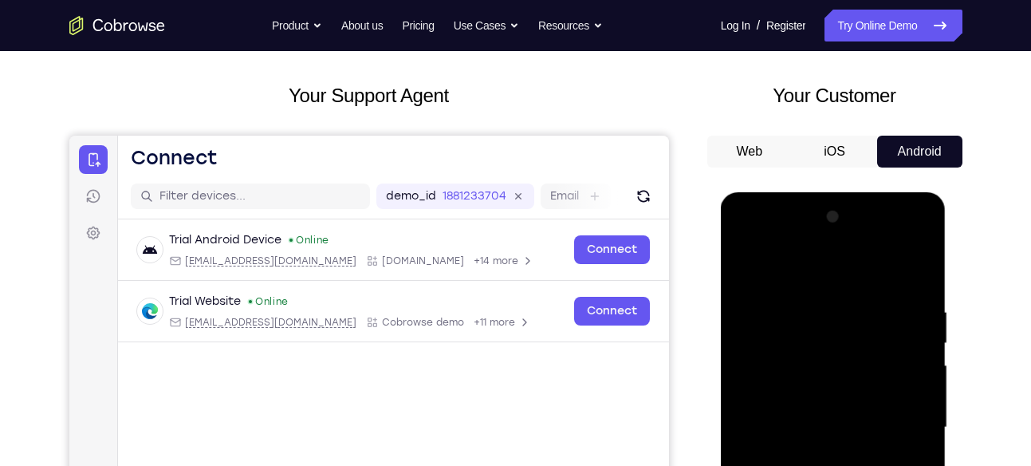
scroll to position [73, 0]
drag, startPoint x: 891, startPoint y: 304, endPoint x: 889, endPoint y: 486, distance: 181.9
click at [889, 465] on div at bounding box center [833, 426] width 201 height 447
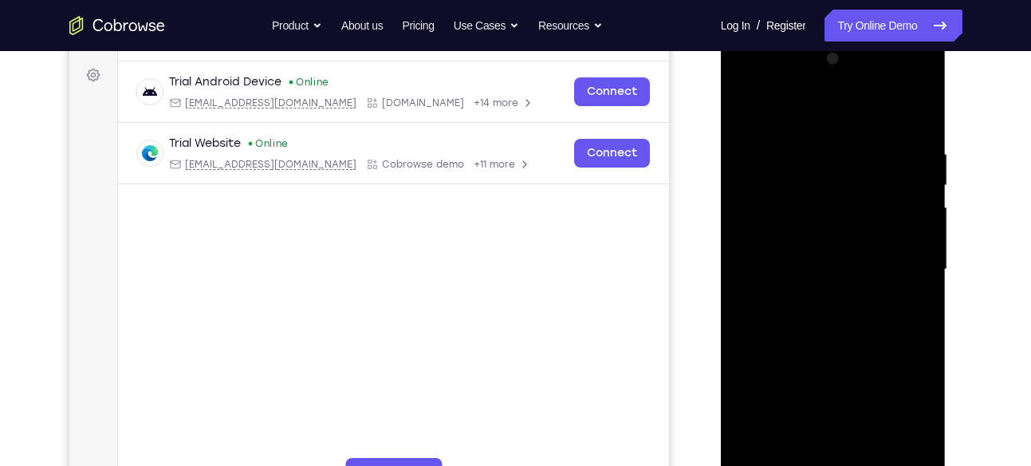
scroll to position [232, 0]
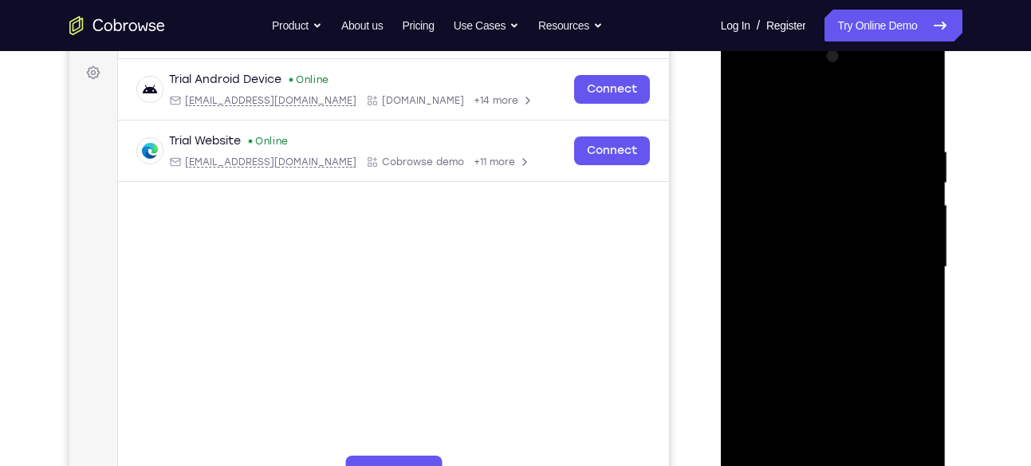
drag, startPoint x: 864, startPoint y: 246, endPoint x: 869, endPoint y: 445, distance: 198.7
click at [869, 445] on div at bounding box center [833, 267] width 201 height 447
click at [920, 81] on div at bounding box center [833, 267] width 201 height 447
click at [857, 382] on div at bounding box center [833, 267] width 201 height 447
click at [908, 301] on div at bounding box center [833, 267] width 201 height 447
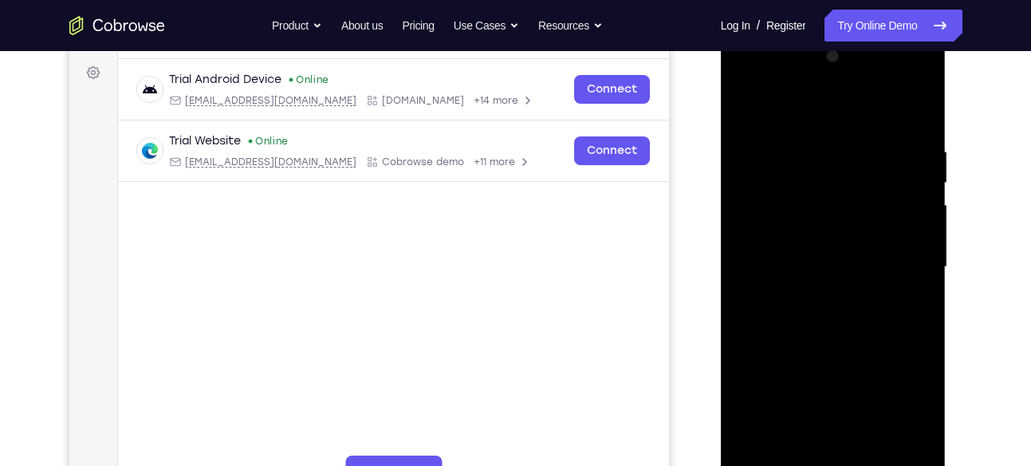
drag, startPoint x: 861, startPoint y: 183, endPoint x: 848, endPoint y: 397, distance: 214.9
click at [848, 397] on div at bounding box center [833, 267] width 201 height 447
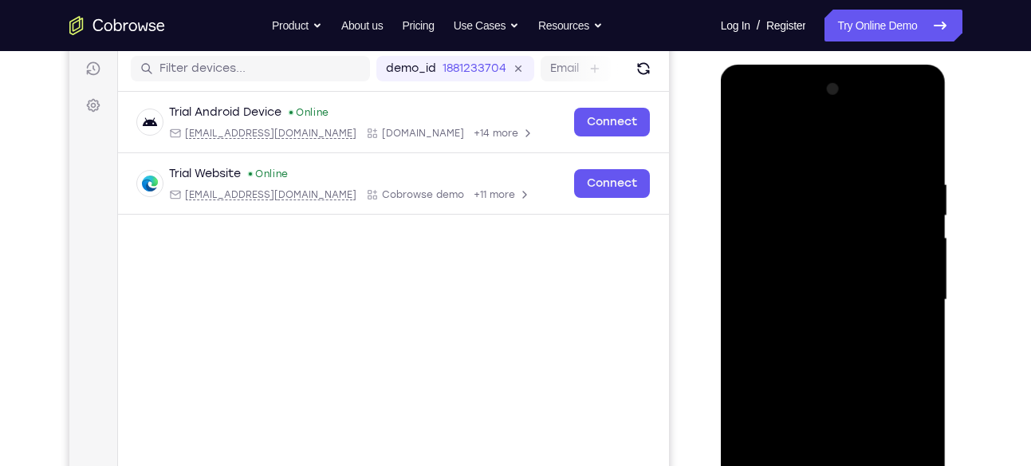
scroll to position [199, 0]
click at [759, 136] on div at bounding box center [833, 300] width 201 height 447
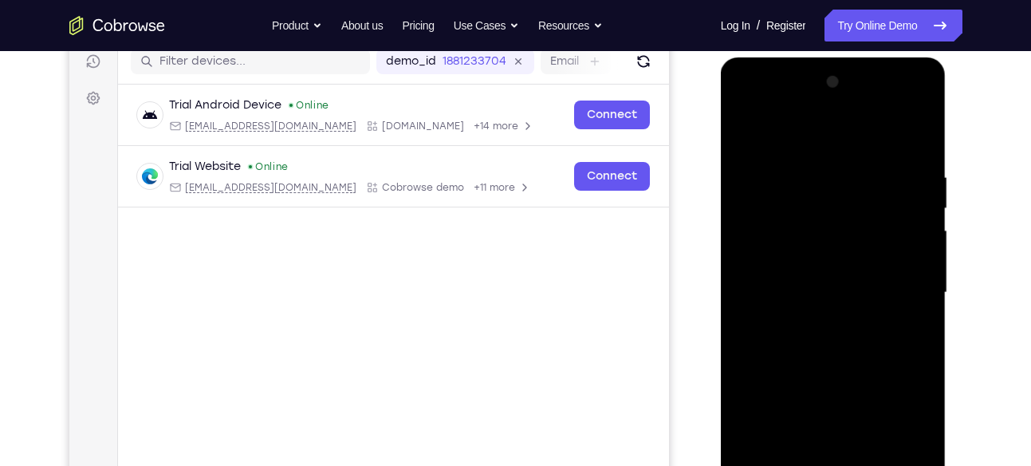
scroll to position [202, 0]
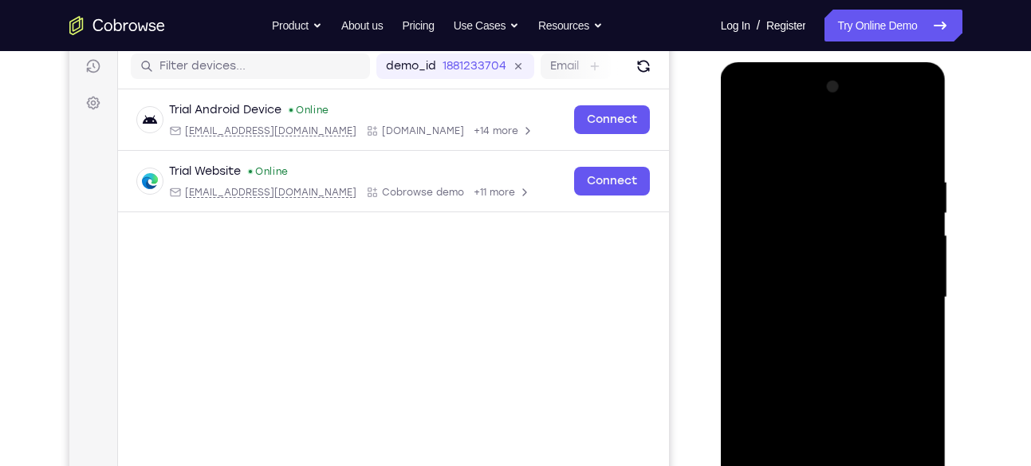
click at [768, 137] on div at bounding box center [833, 297] width 201 height 447
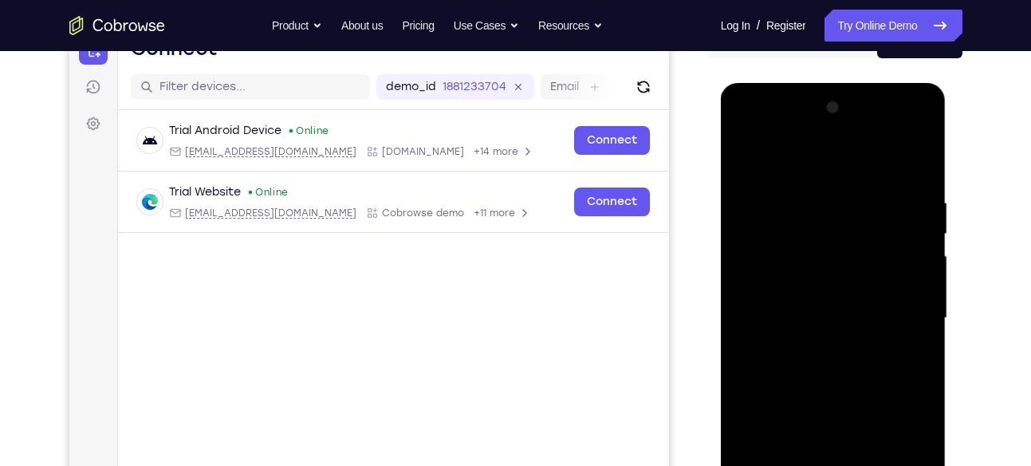
scroll to position [180, 0]
click at [790, 154] on div at bounding box center [833, 319] width 201 height 447
click at [768, 157] on div at bounding box center [833, 319] width 201 height 447
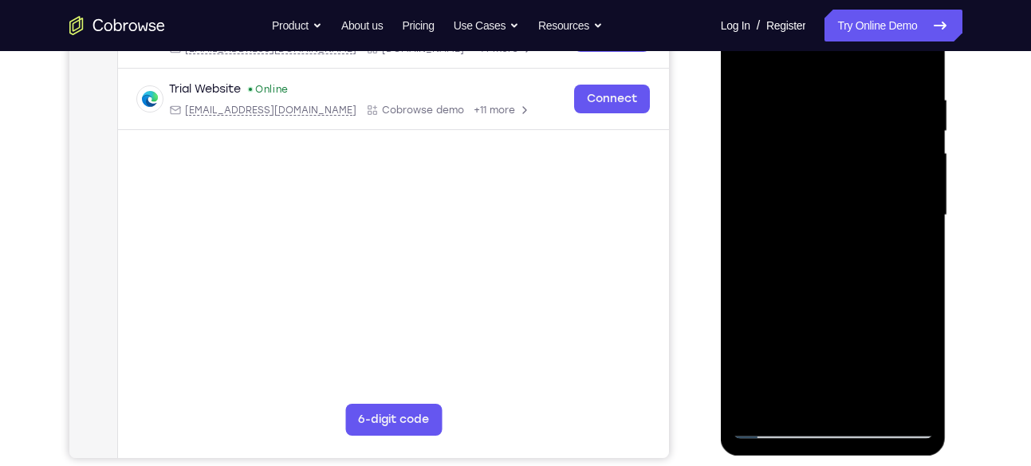
scroll to position [283, 0]
click at [766, 58] on div at bounding box center [833, 216] width 201 height 447
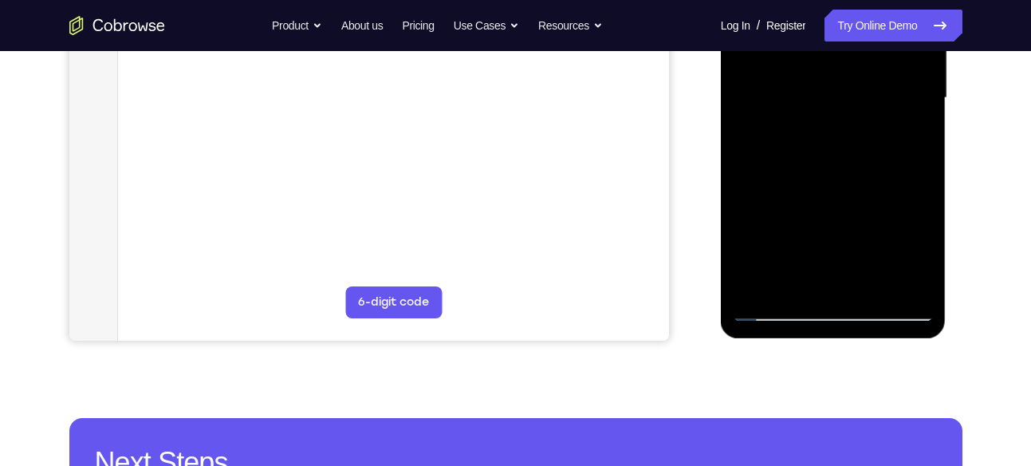
scroll to position [408, 0]
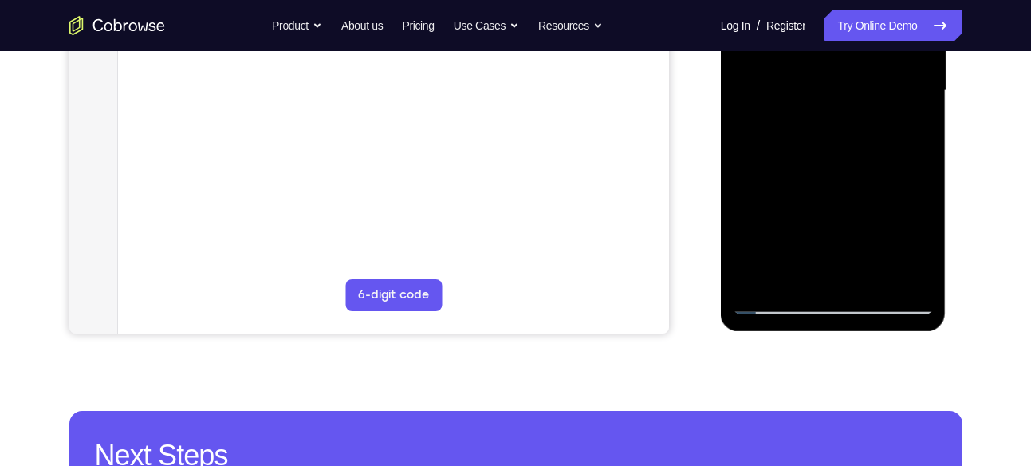
drag, startPoint x: 827, startPoint y: 254, endPoint x: 829, endPoint y: 136, distance: 117.3
click at [829, 136] on div at bounding box center [833, 91] width 201 height 447
drag, startPoint x: 840, startPoint y: 274, endPoint x: 849, endPoint y: 149, distance: 125.6
click at [849, 149] on div at bounding box center [833, 91] width 201 height 447
drag, startPoint x: 832, startPoint y: 266, endPoint x: 837, endPoint y: 179, distance: 87.1
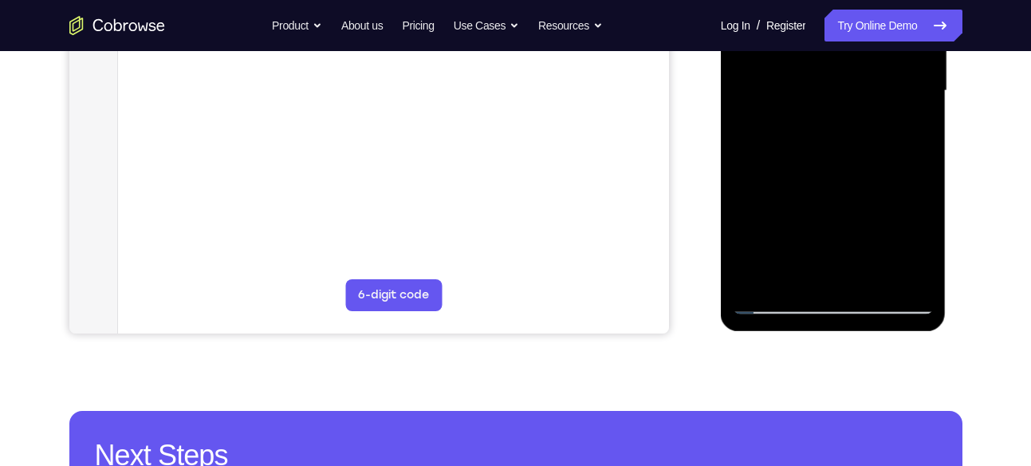
click at [837, 179] on div at bounding box center [833, 91] width 201 height 447
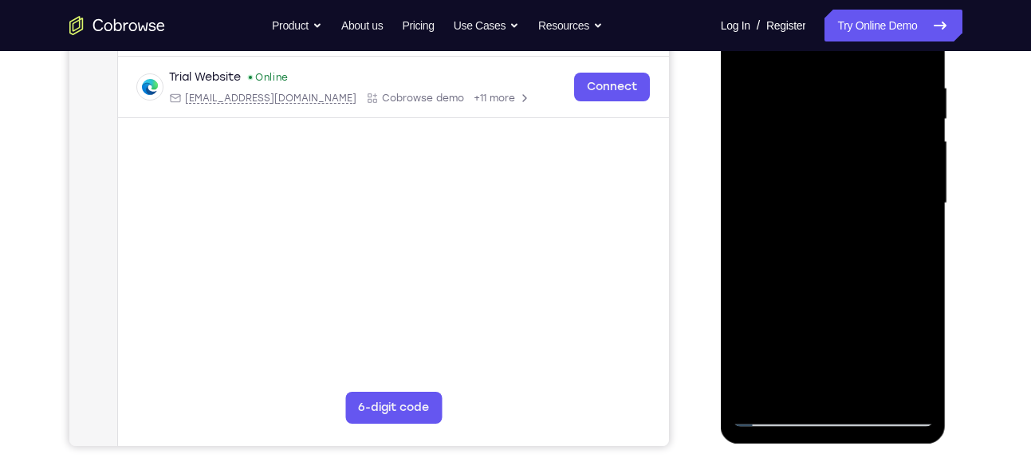
scroll to position [294, 0]
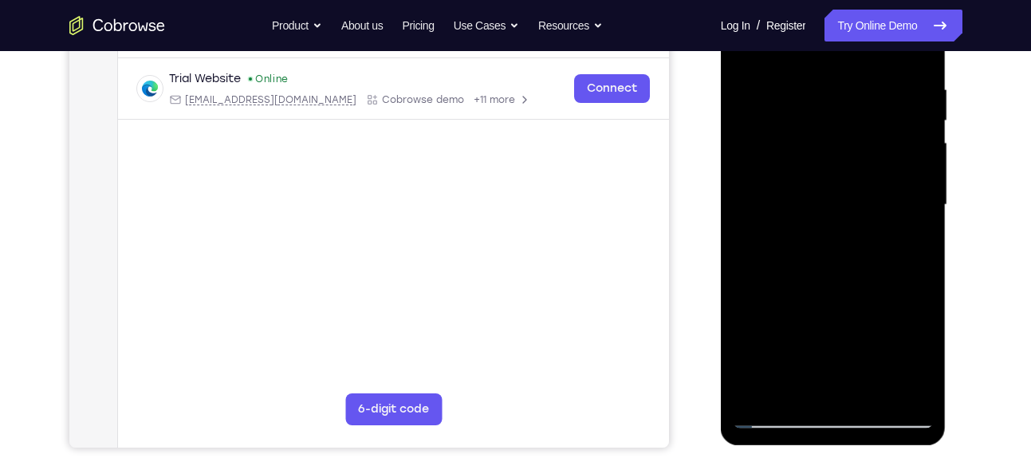
drag, startPoint x: 816, startPoint y: 304, endPoint x: 829, endPoint y: 149, distance: 155.3
drag, startPoint x: 829, startPoint y: 149, endPoint x: 848, endPoint y: 203, distance: 57.5
click at [848, 203] on div at bounding box center [833, 205] width 201 height 447
drag, startPoint x: 857, startPoint y: 343, endPoint x: 860, endPoint y: 213, distance: 130.0
click at [860, 213] on div at bounding box center [833, 205] width 201 height 447
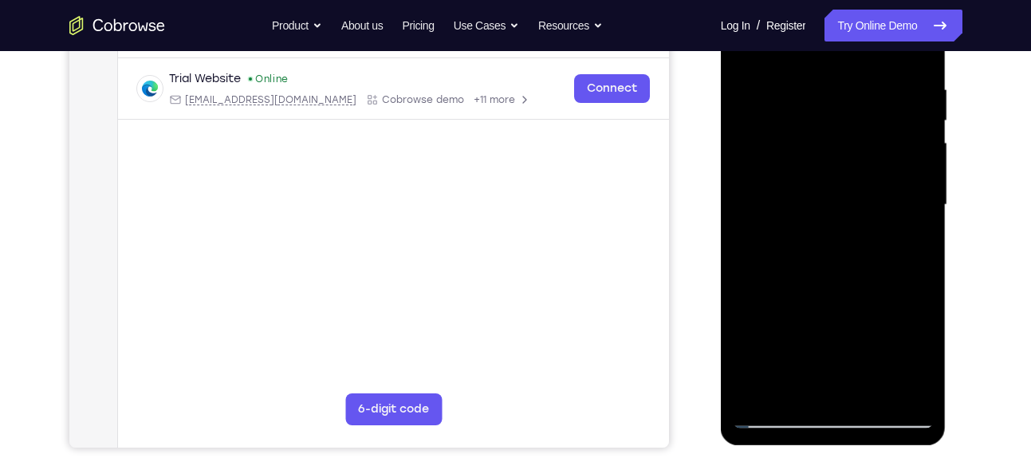
drag, startPoint x: 863, startPoint y: 372, endPoint x: 860, endPoint y: 242, distance: 130.0
click at [860, 242] on div at bounding box center [833, 205] width 201 height 447
drag, startPoint x: 853, startPoint y: 327, endPoint x: 862, endPoint y: 151, distance: 176.5
click at [862, 151] on div at bounding box center [833, 205] width 201 height 447
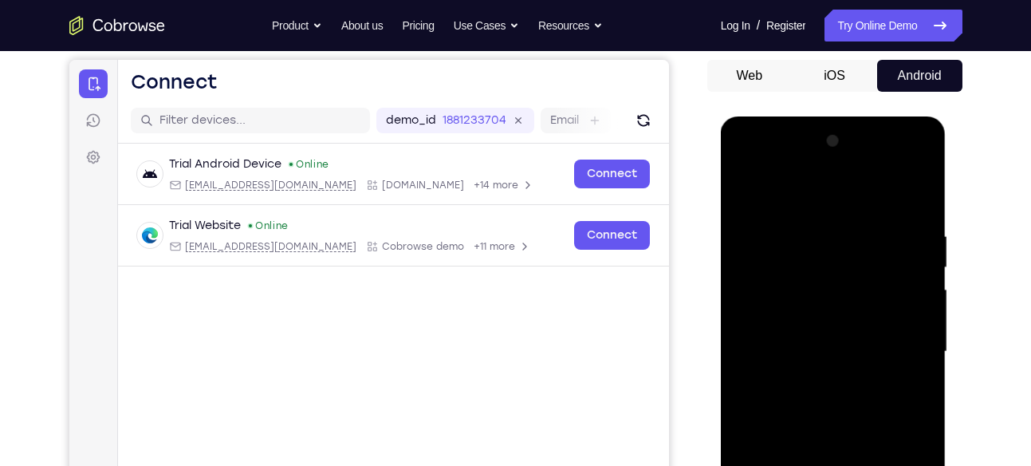
scroll to position [142, 0]
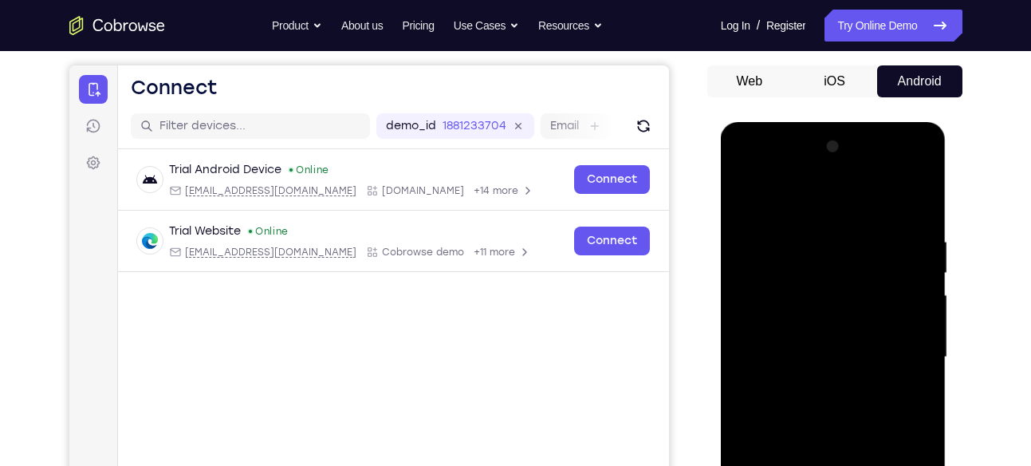
click at [830, 225] on div at bounding box center [833, 357] width 201 height 447
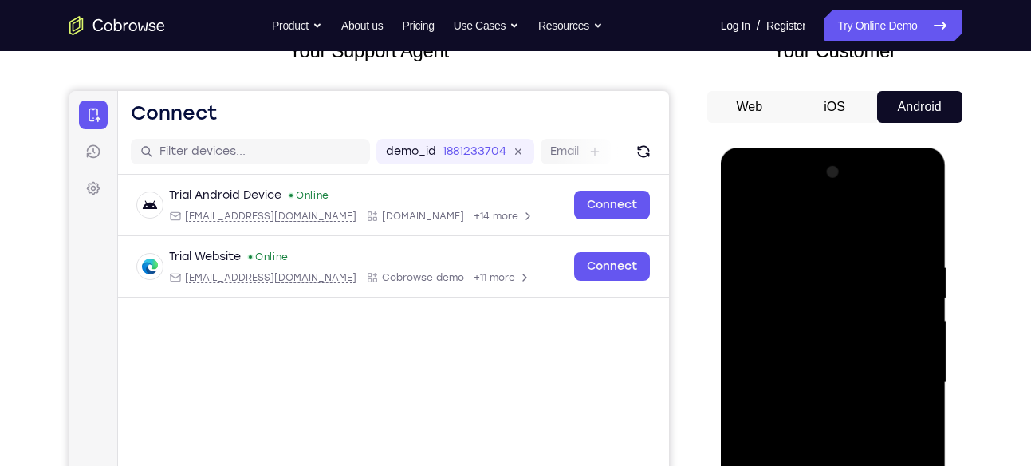
scroll to position [113, 0]
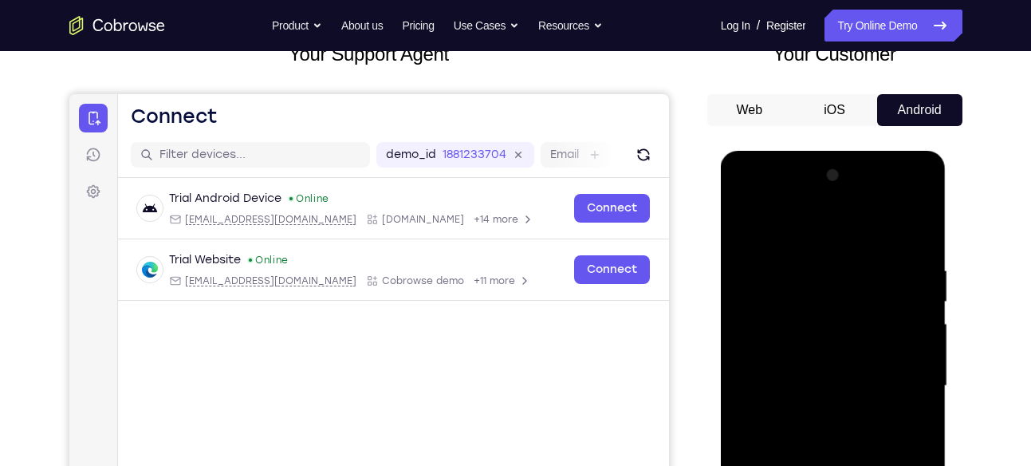
drag, startPoint x: 849, startPoint y: 283, endPoint x: 857, endPoint y: 406, distance: 123.1
click at [857, 406] on div at bounding box center [833, 386] width 201 height 447
click at [833, 298] on div at bounding box center [833, 386] width 201 height 447
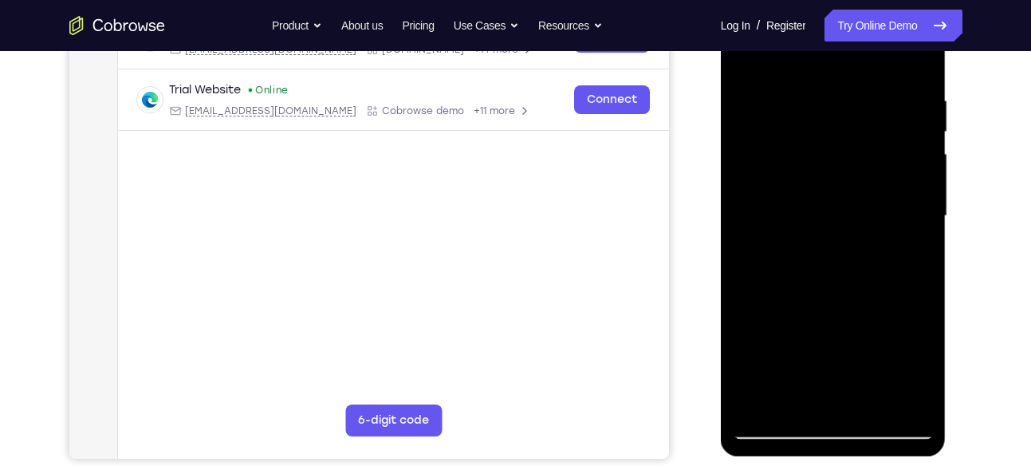
scroll to position [284, 0]
